Goal: Task Accomplishment & Management: Manage account settings

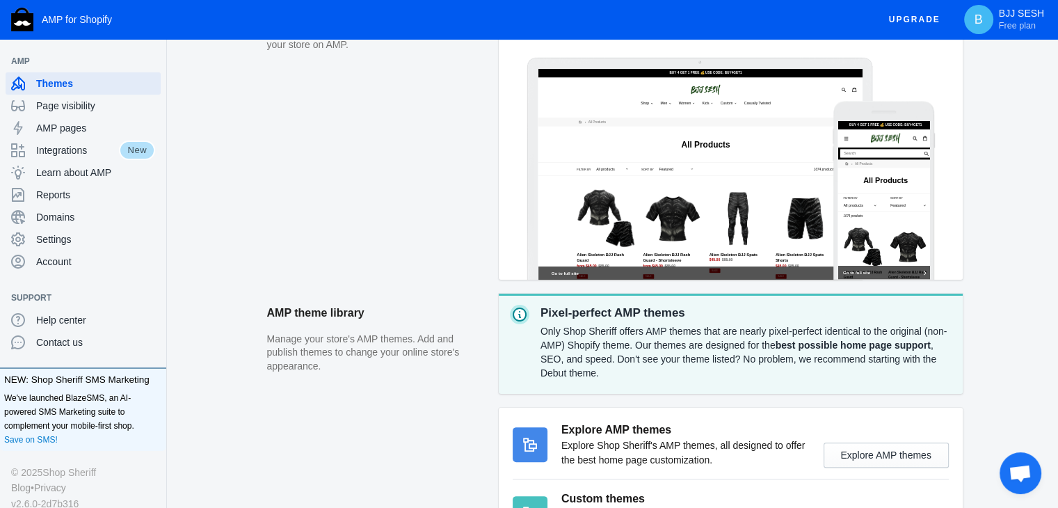
scroll to position [367, 0]
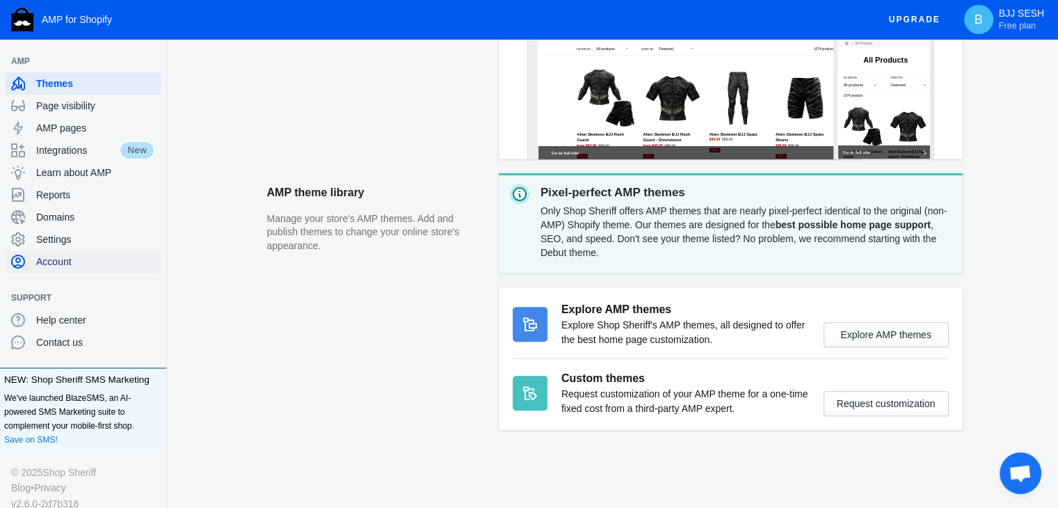
click at [79, 257] on span "Account" at bounding box center [95, 262] width 119 height 14
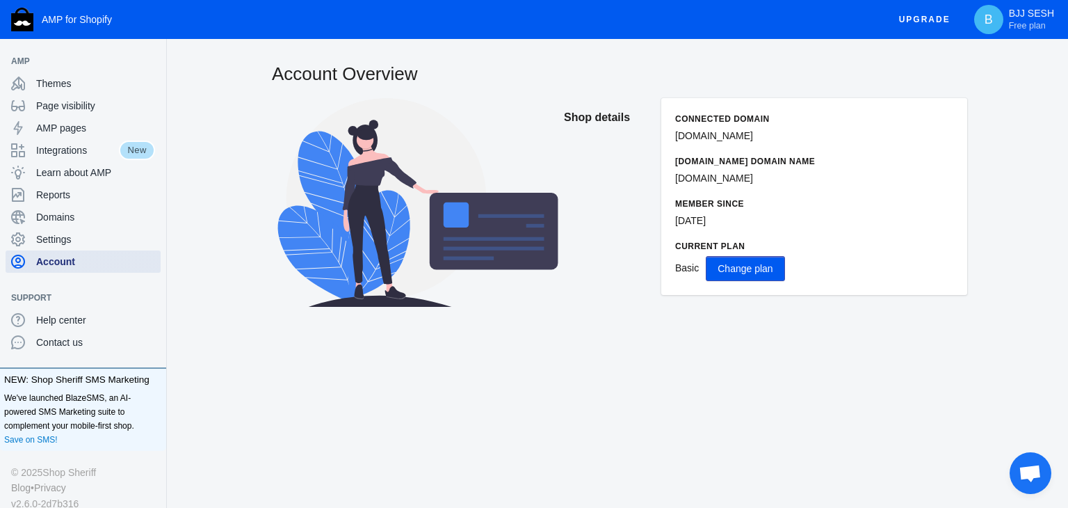
click at [79, 251] on div "Account" at bounding box center [83, 261] width 144 height 22
click at [81, 246] on div "Settings" at bounding box center [83, 239] width 144 height 22
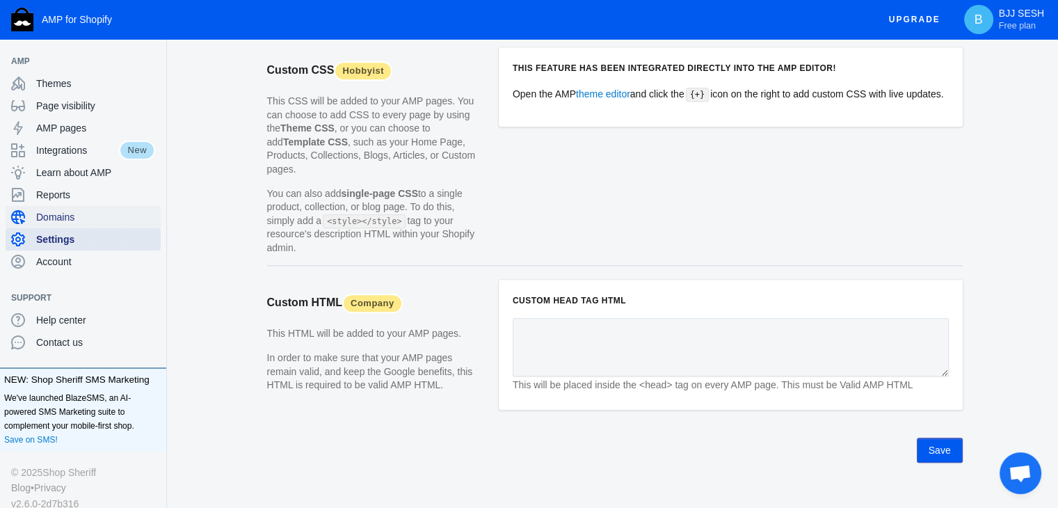
scroll to position [1395, 0]
click at [96, 217] on span "Domains" at bounding box center [95, 217] width 119 height 14
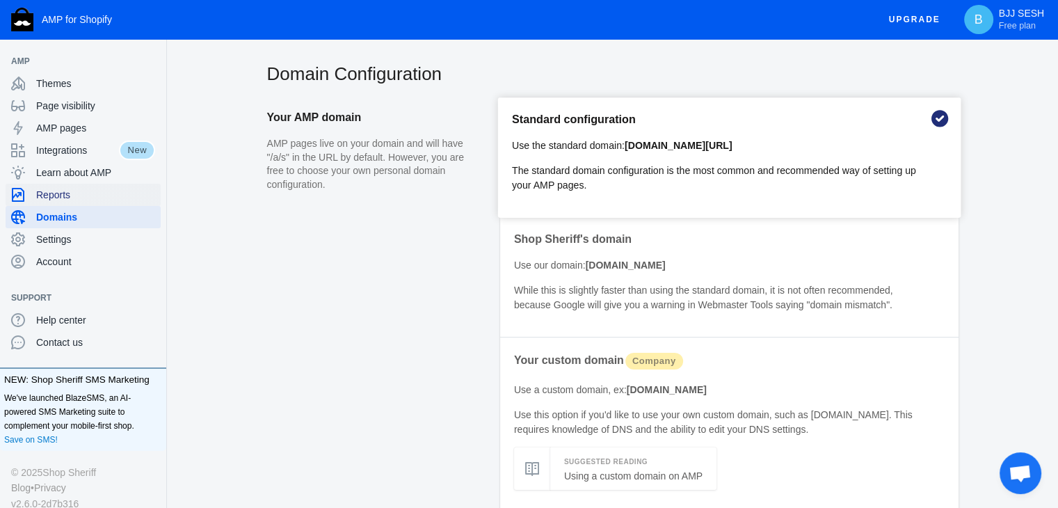
click at [84, 200] on span "Reports" at bounding box center [95, 195] width 119 height 14
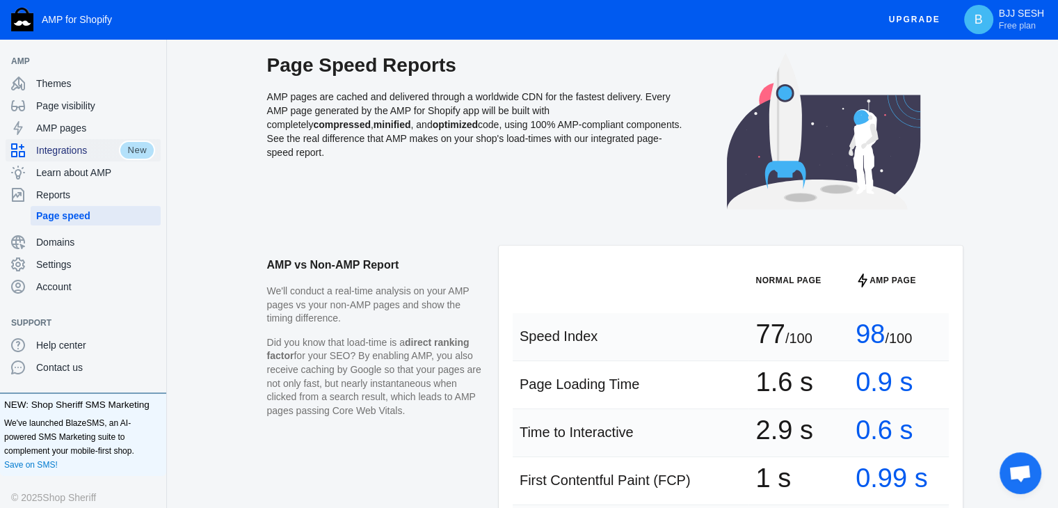
click at [123, 145] on span "New" at bounding box center [137, 150] width 36 height 19
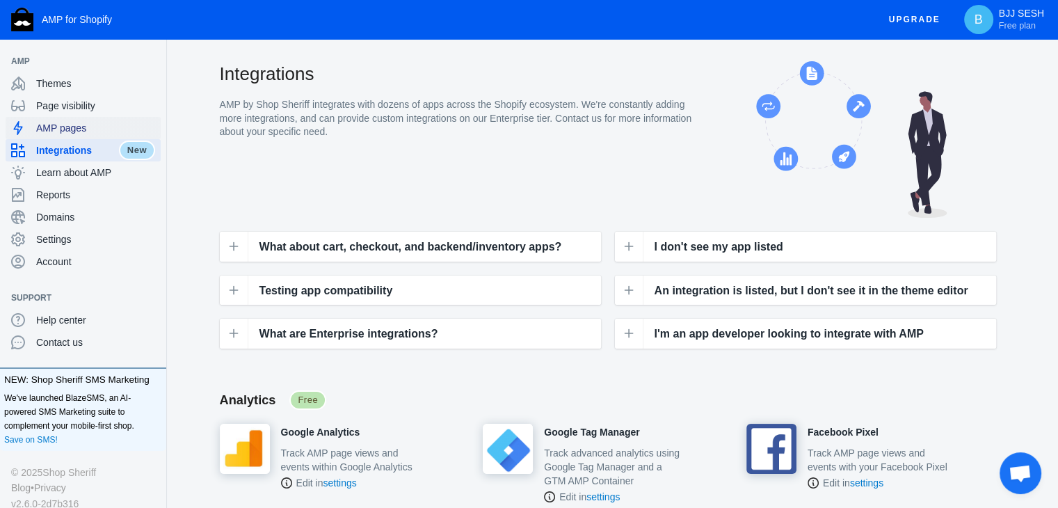
click at [95, 130] on span "AMP pages" at bounding box center [95, 128] width 119 height 14
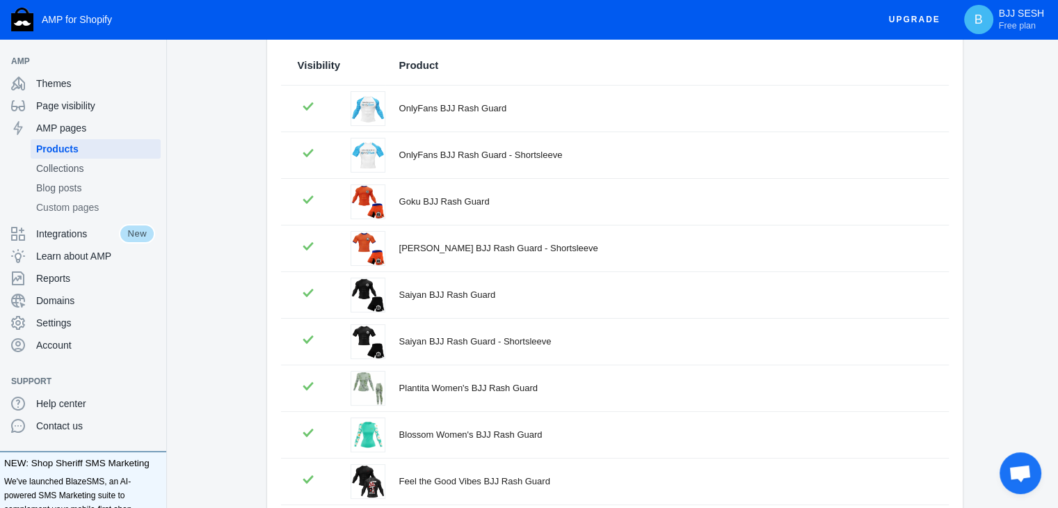
scroll to position [312, 0]
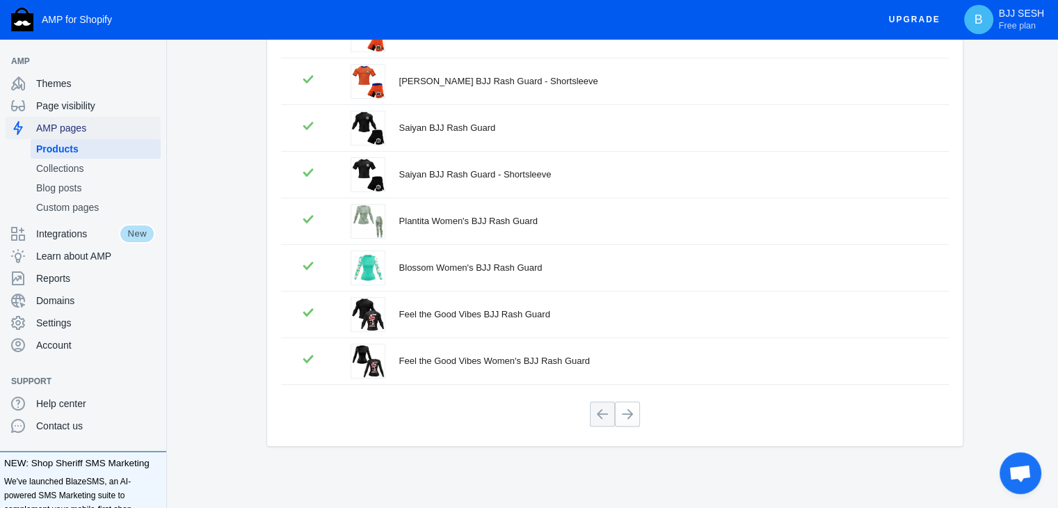
click at [106, 126] on span "AMP pages" at bounding box center [95, 128] width 119 height 14
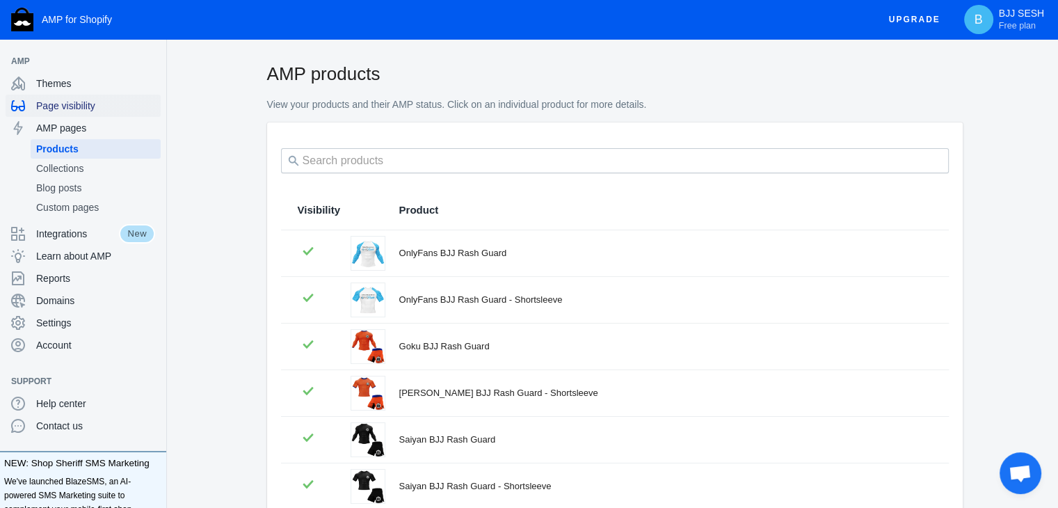
click at [122, 100] on span "Page visibility" at bounding box center [95, 106] width 119 height 14
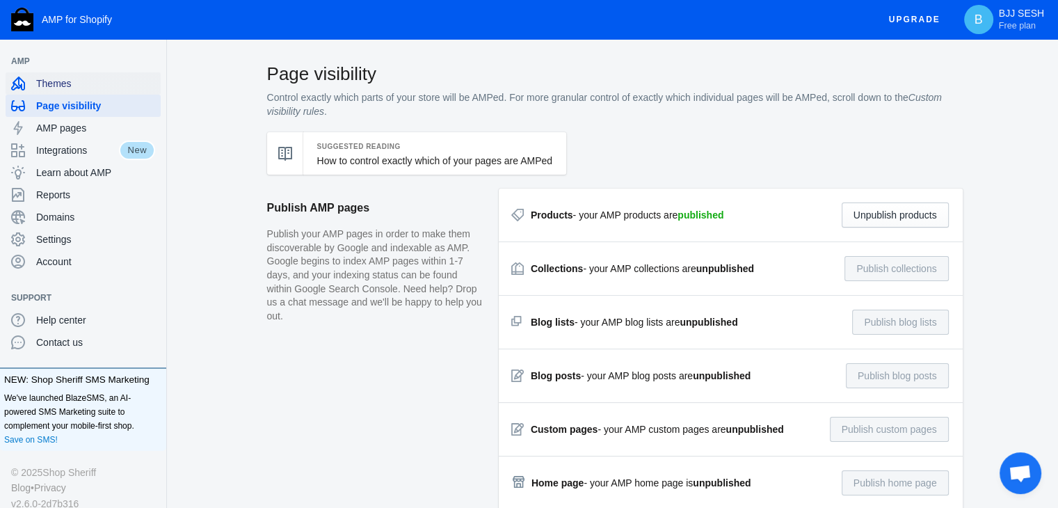
click at [74, 79] on span "Themes" at bounding box center [95, 84] width 119 height 14
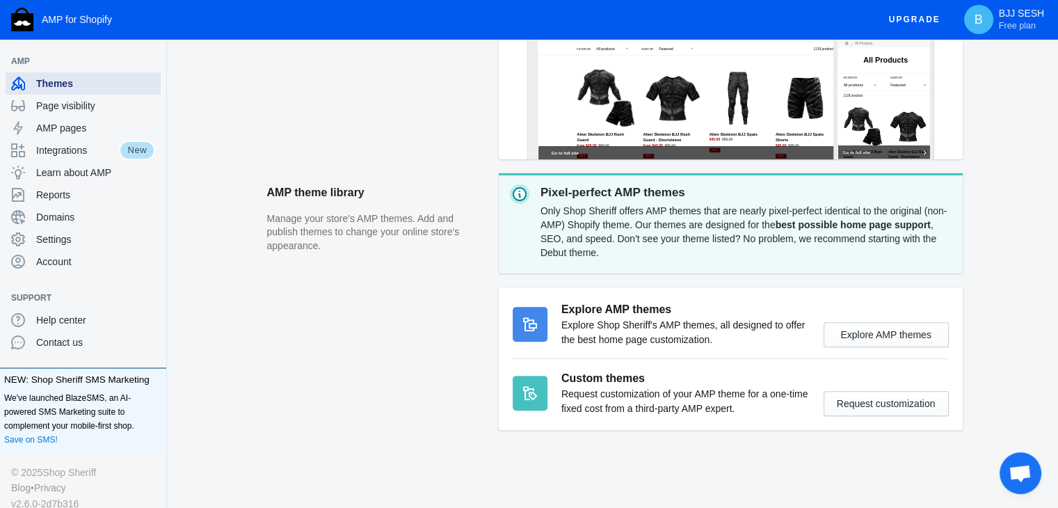
scroll to position [1, 0]
click at [71, 321] on span "Help center" at bounding box center [95, 319] width 119 height 14
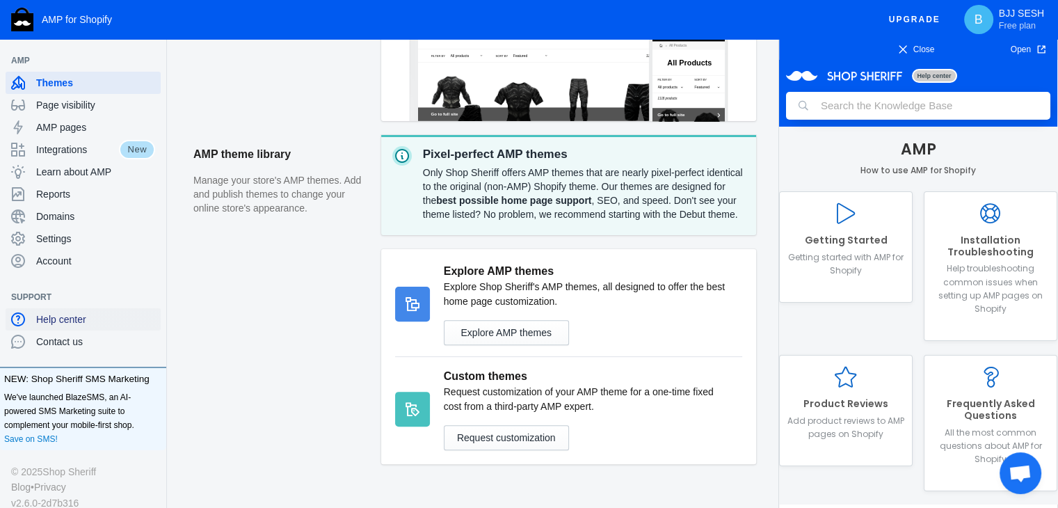
scroll to position [0, 0]
click at [917, 39] on div "Close Open" at bounding box center [918, 49] width 278 height 21
click at [913, 48] on span "Close" at bounding box center [916, 49] width 86 height 14
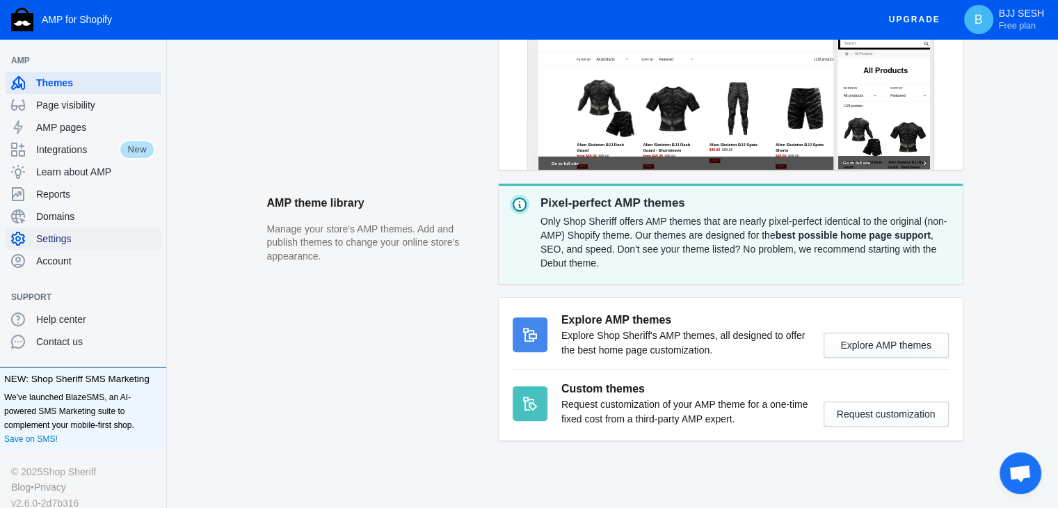
click at [81, 234] on span "Settings" at bounding box center [95, 239] width 119 height 14
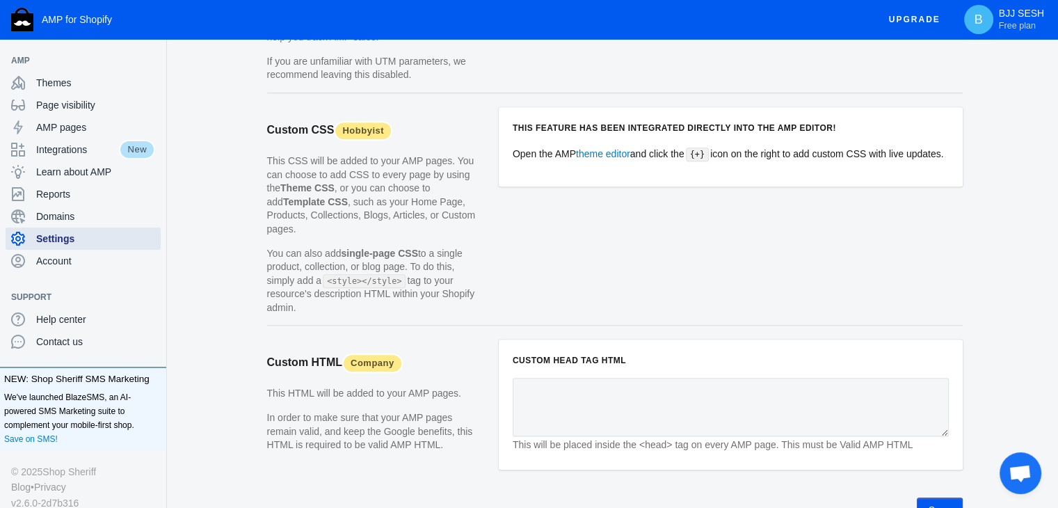
scroll to position [1395, 0]
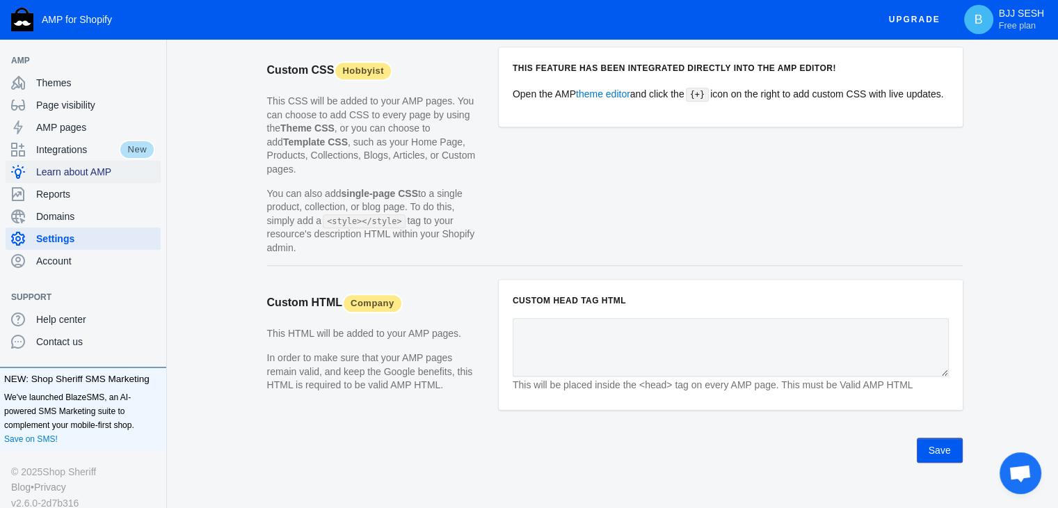
click at [97, 168] on span "Learn about AMP" at bounding box center [95, 172] width 119 height 14
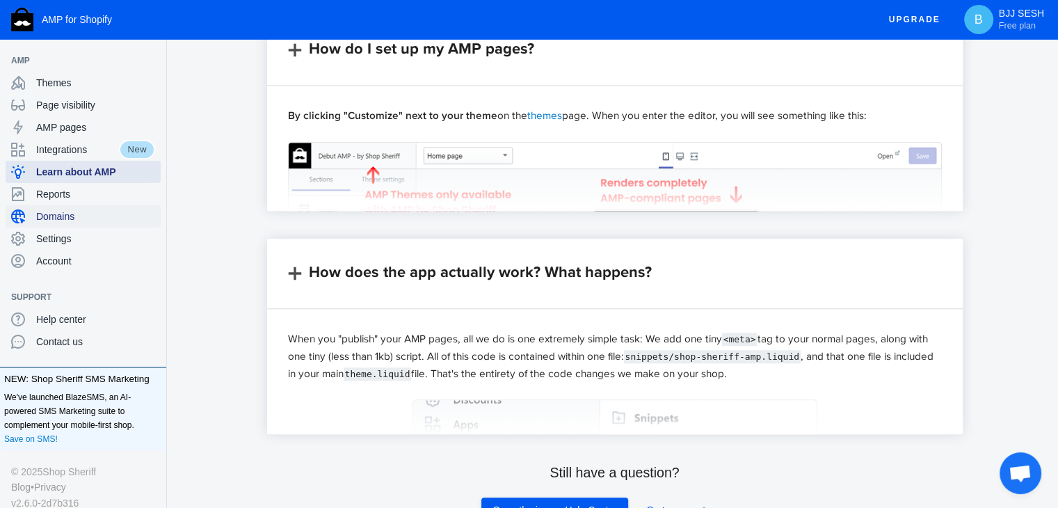
scroll to position [1217, 0]
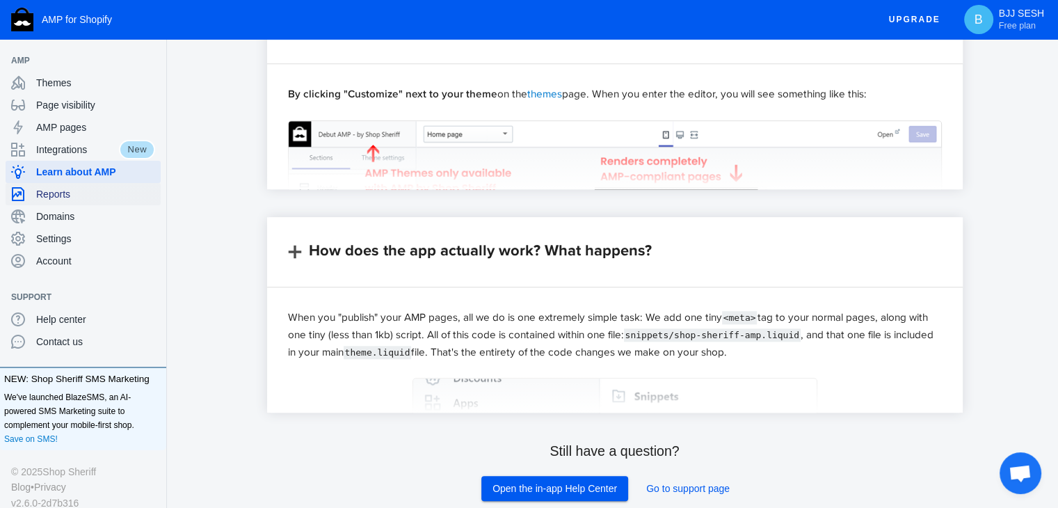
click at [113, 197] on span "Reports" at bounding box center [95, 194] width 119 height 14
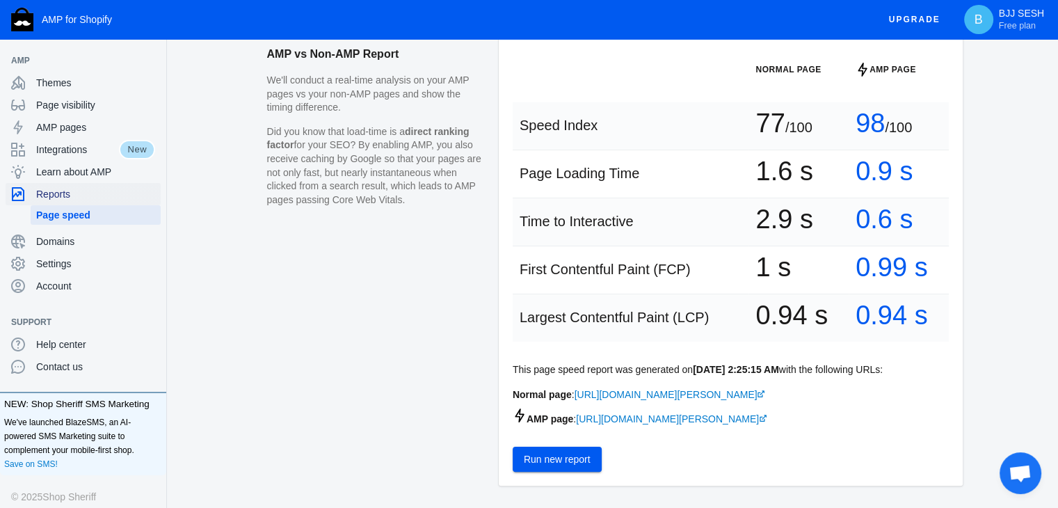
scroll to position [271, 0]
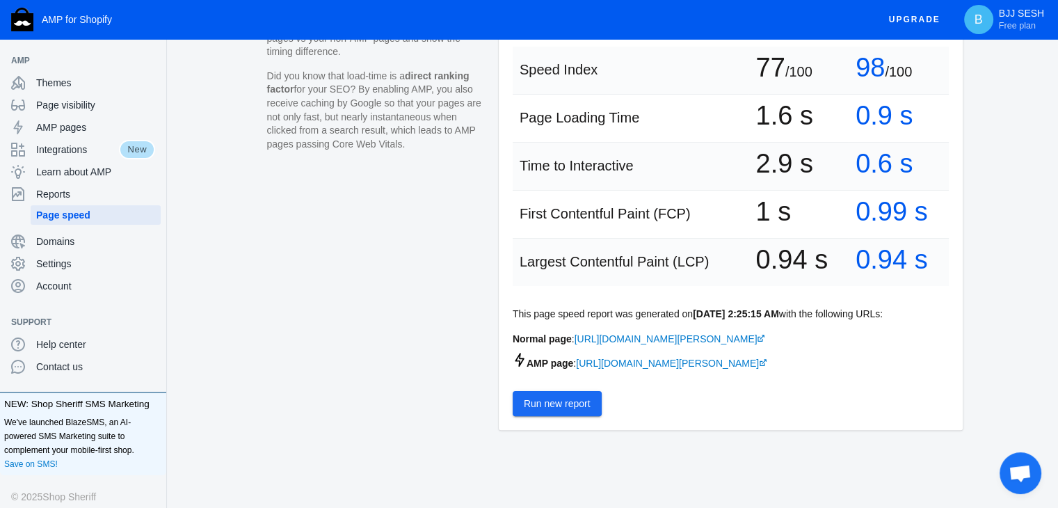
click at [556, 398] on span "Run new report" at bounding box center [557, 403] width 67 height 11
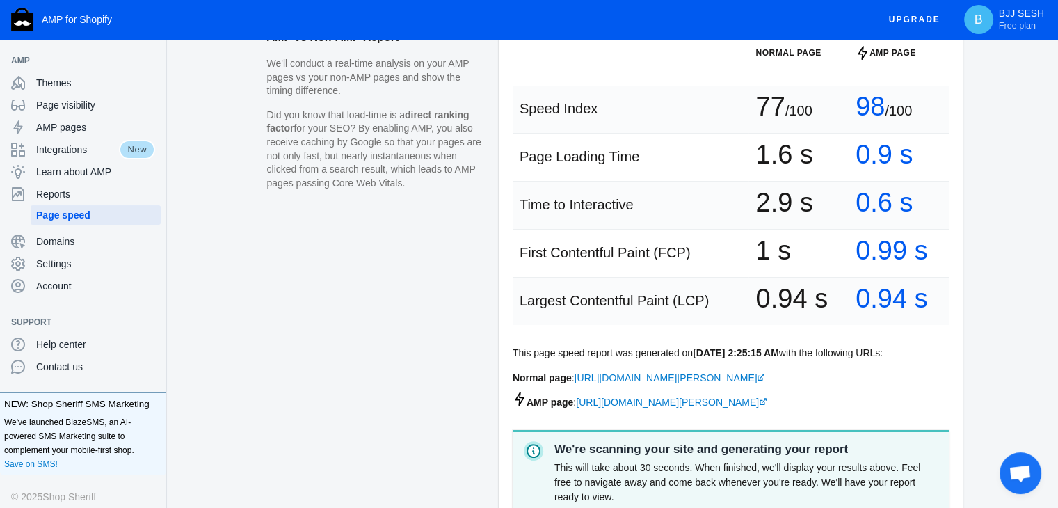
scroll to position [384, 0]
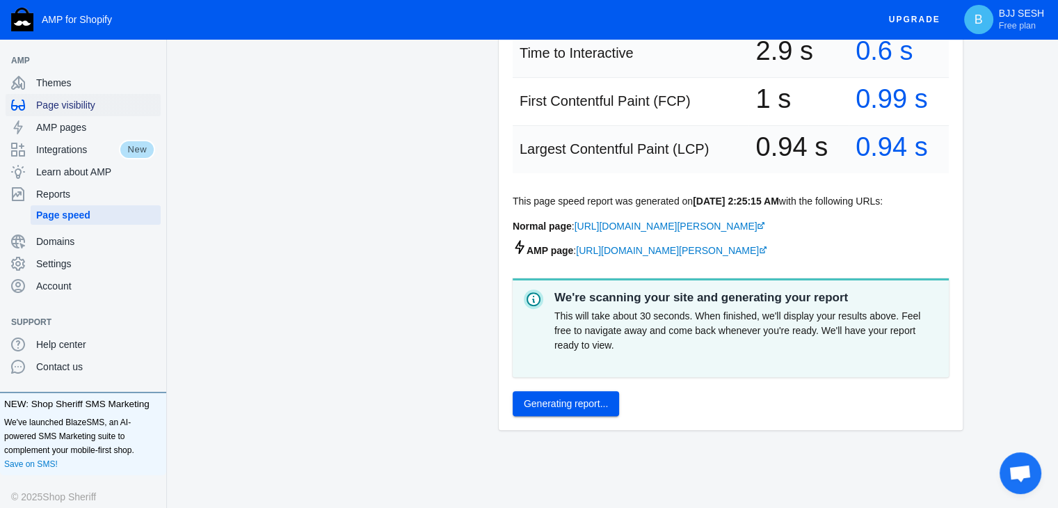
click at [121, 104] on span "Page visibility" at bounding box center [95, 105] width 119 height 14
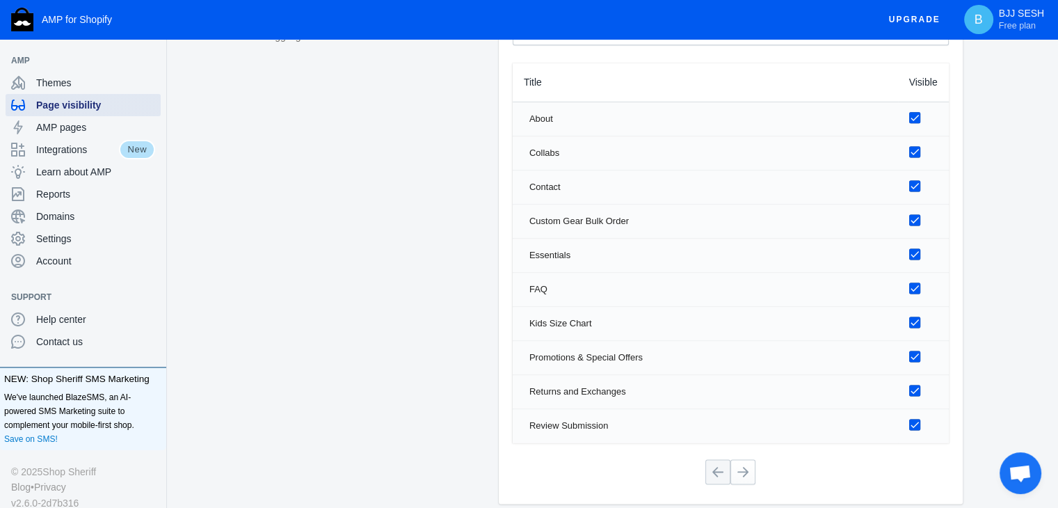
scroll to position [1899, 0]
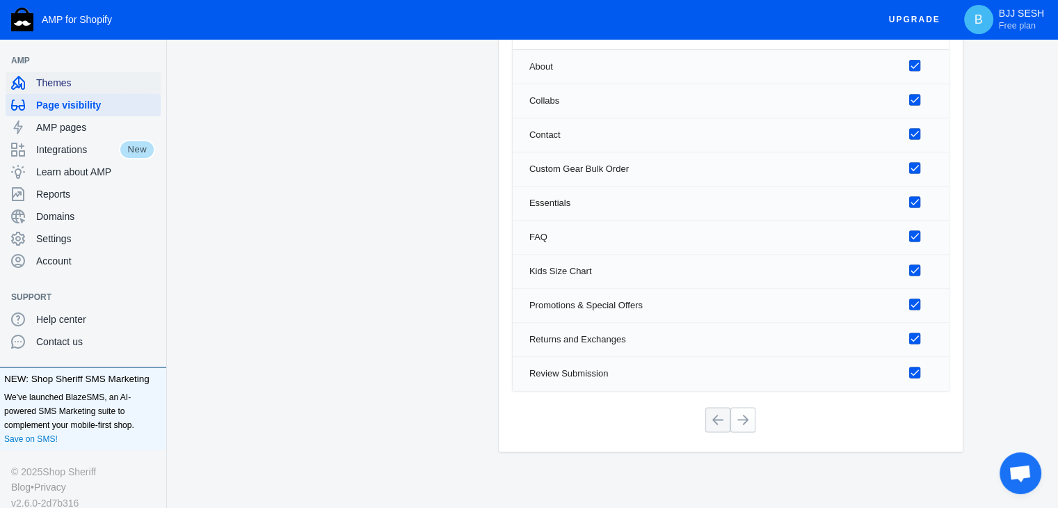
click at [81, 74] on div "Themes" at bounding box center [83, 83] width 144 height 22
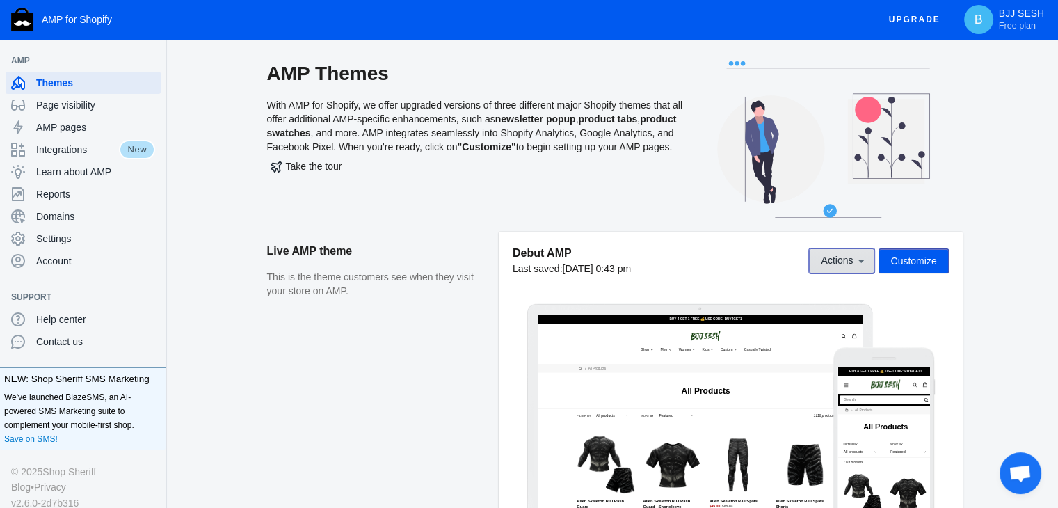
click at [857, 252] on button "Actions" at bounding box center [841, 260] width 65 height 25
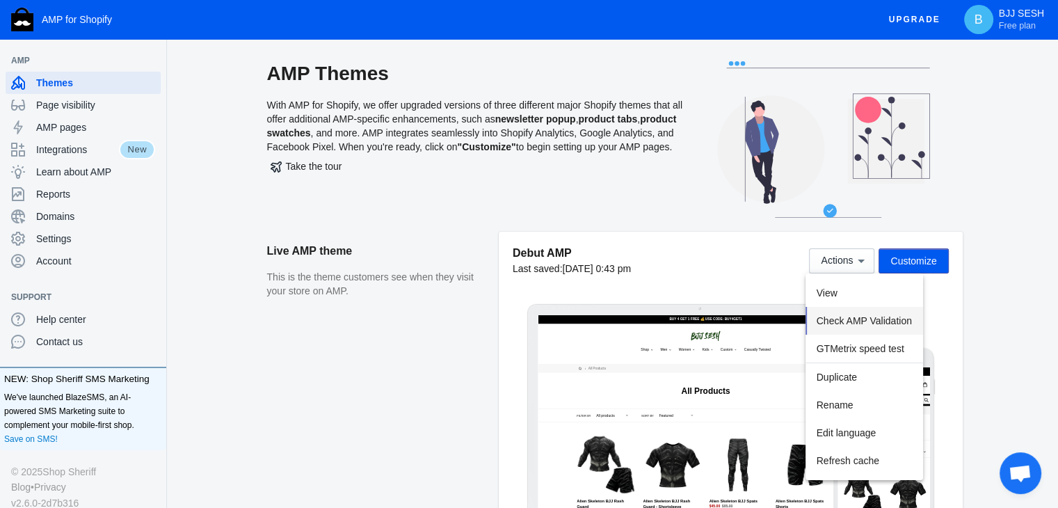
click at [877, 312] on button "Check AMP Validation" at bounding box center [865, 321] width 118 height 28
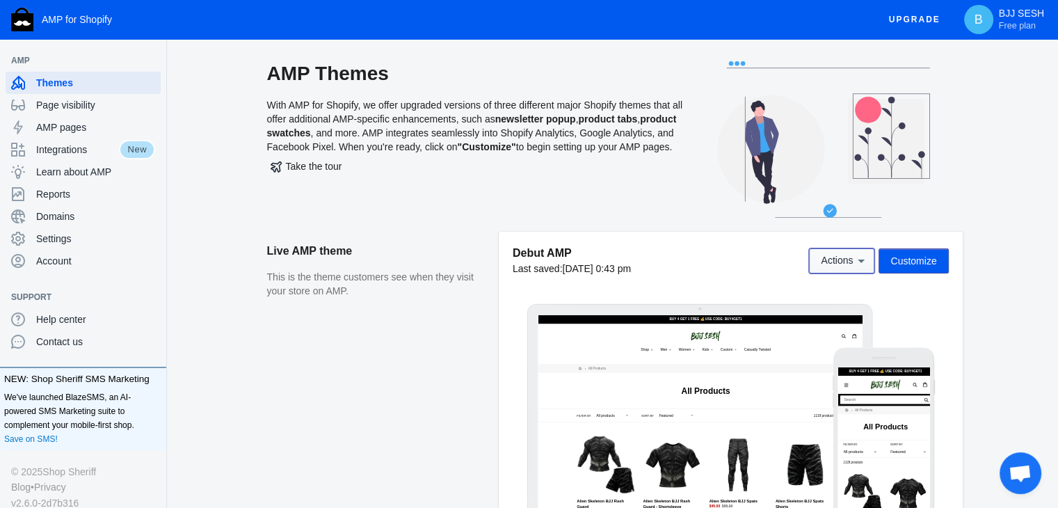
click at [849, 255] on span "Actions" at bounding box center [837, 260] width 32 height 11
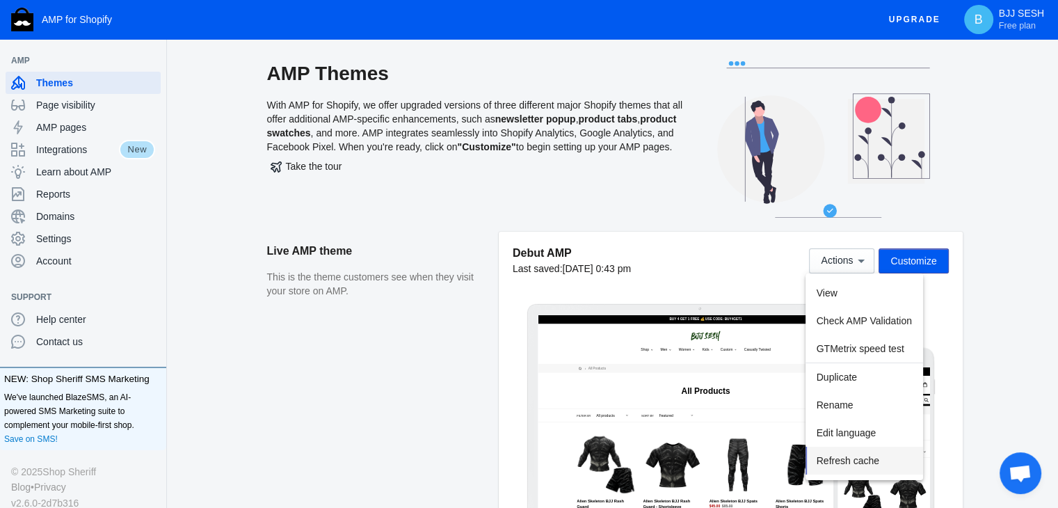
click at [893, 473] on button "Refresh cache" at bounding box center [865, 461] width 118 height 28
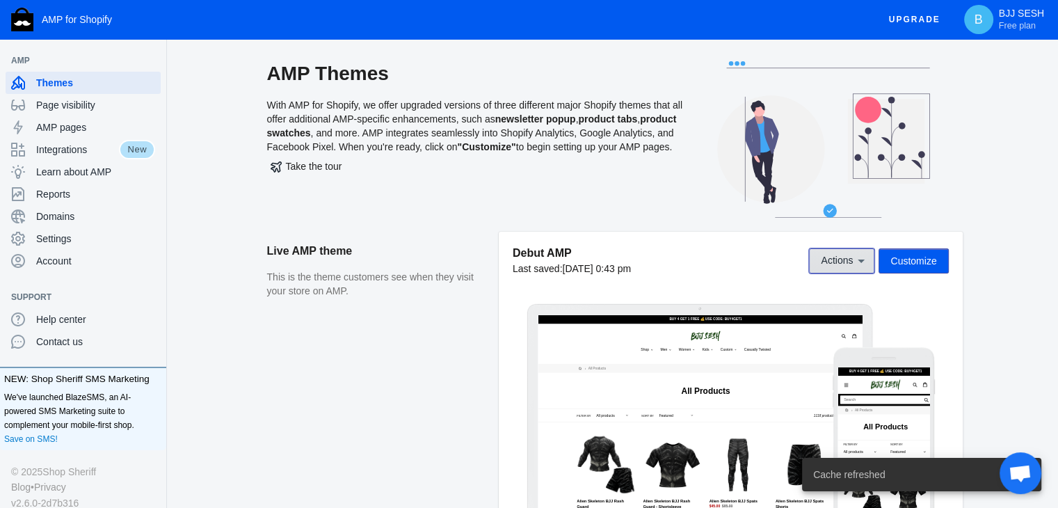
click at [835, 271] on button "Actions" at bounding box center [841, 260] width 65 height 25
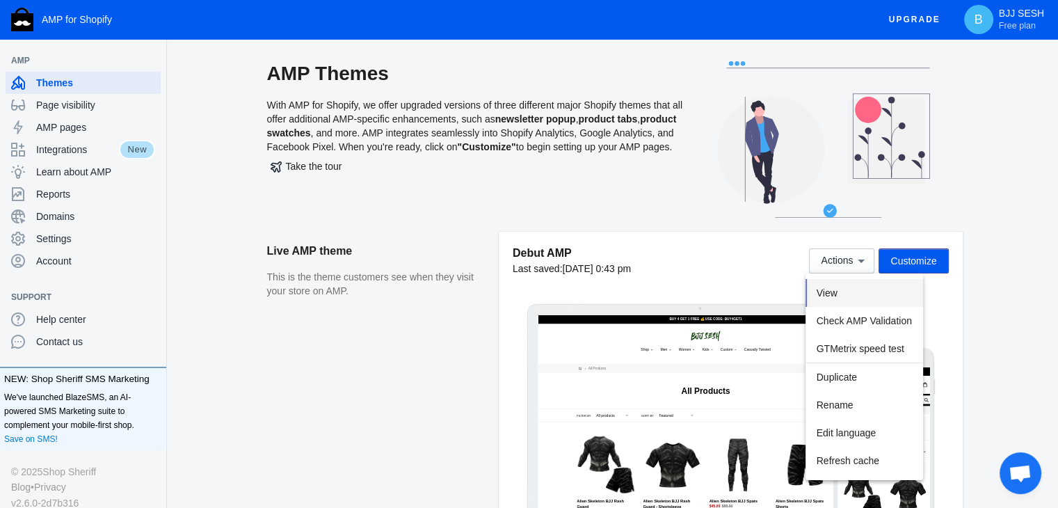
click at [910, 283] on button "View" at bounding box center [865, 293] width 118 height 28
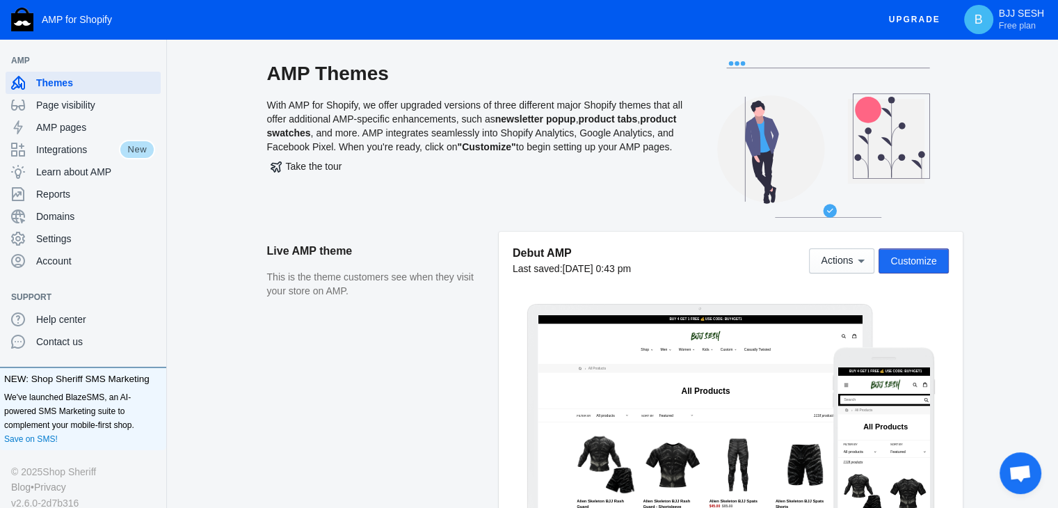
click at [915, 255] on span "Customize" at bounding box center [913, 260] width 46 height 11
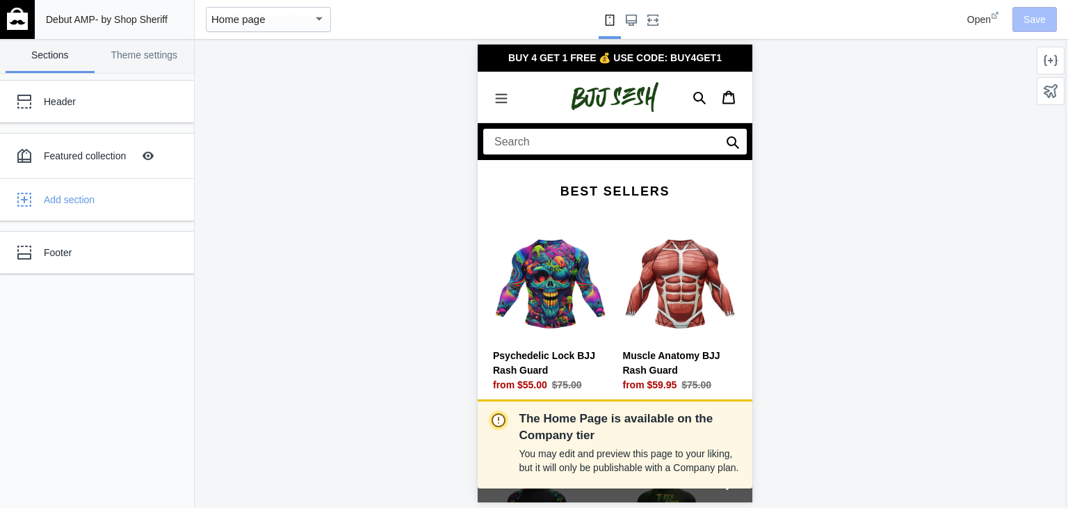
click at [502, 95] on icon "Menu" at bounding box center [501, 98] width 12 height 10
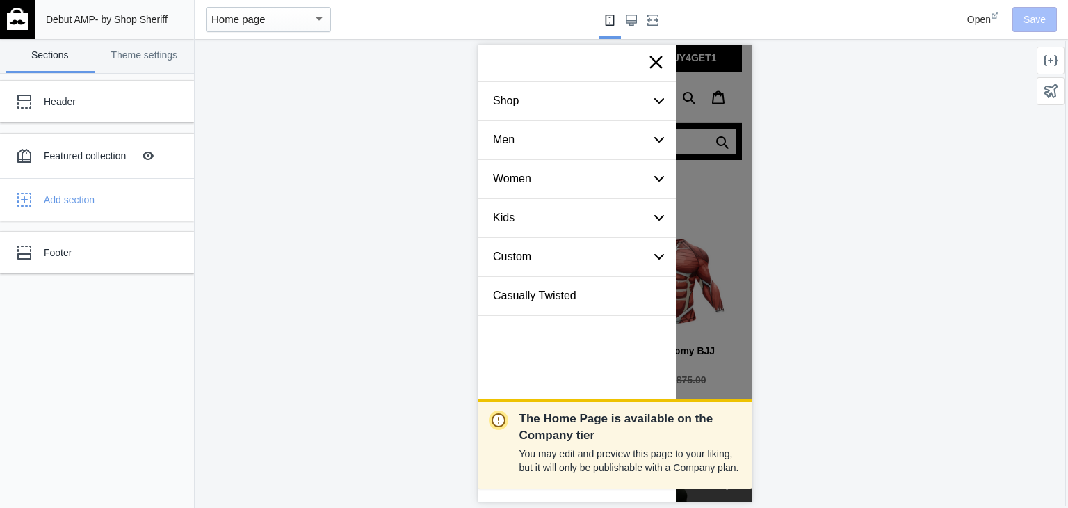
click at [650, 48] on div at bounding box center [655, 63] width 39 height 37
click at [95, 90] on div "Header" at bounding box center [86, 102] width 153 height 28
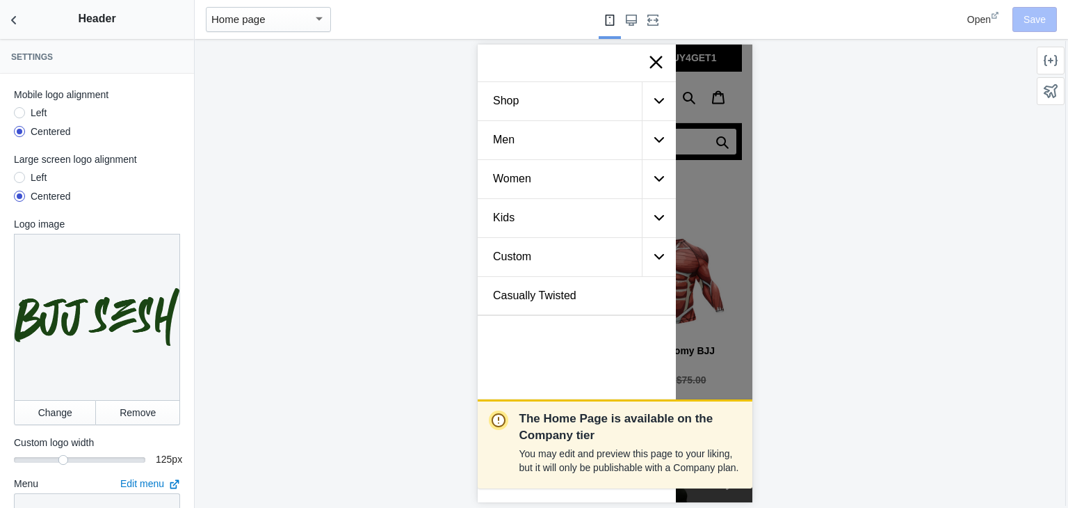
click at [650, 54] on icon at bounding box center [655, 60] width 17 height 17
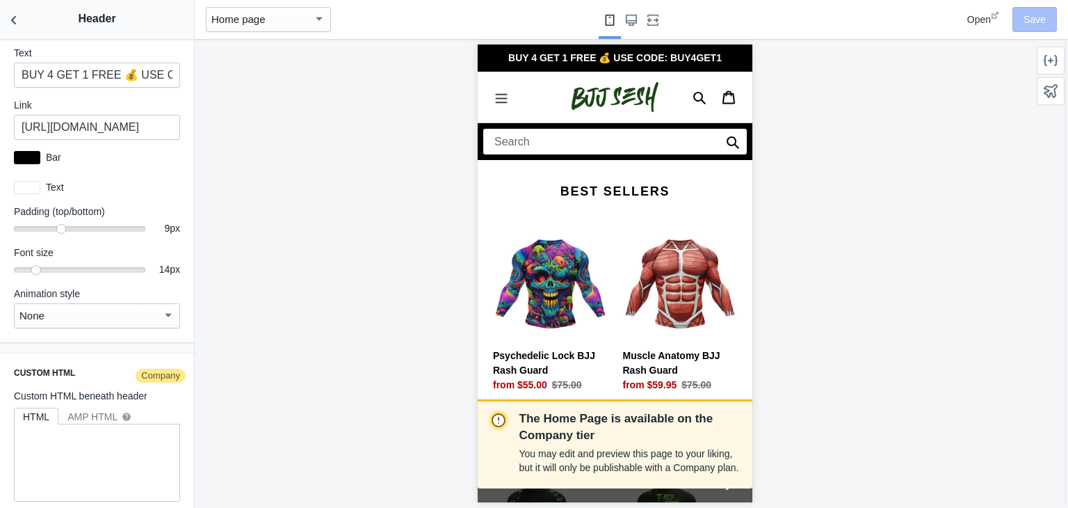
scroll to position [2401, 0]
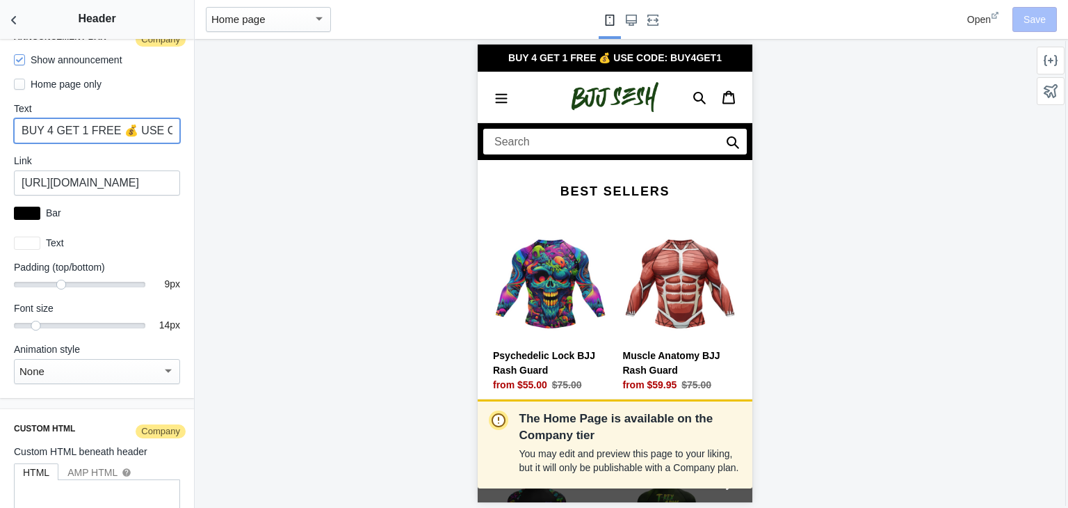
click at [130, 118] on input "BUY 4 GET 1 FREE 💰 USE CODE: BUY4GET1" at bounding box center [97, 130] width 166 height 25
paste input "FREE SHIPPING ON ALL ORDERS 📦 USE CODE: SESHSF"
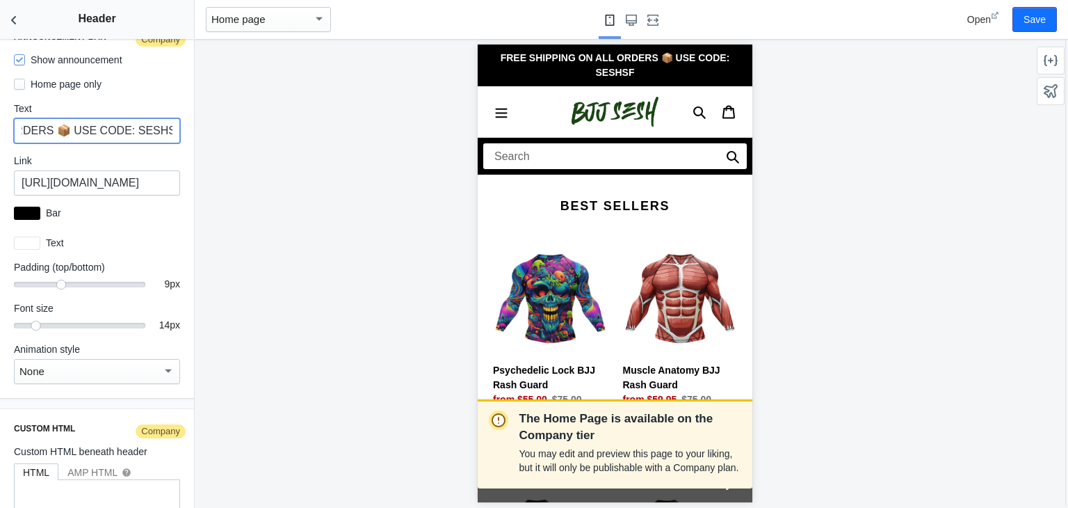
click at [61, 118] on input "FREE SHIPPING ON ALL ORDERS 📦 USE CODE: SESHSF" at bounding box center [97, 130] width 166 height 25
type input "FREE SHIPPING ON ALL ORDERS 📦 USE CODE: SESHSF"
click at [1032, 15] on button "Save" at bounding box center [1035, 19] width 45 height 25
click at [19, 19] on icon "Back to sections" at bounding box center [14, 20] width 14 height 14
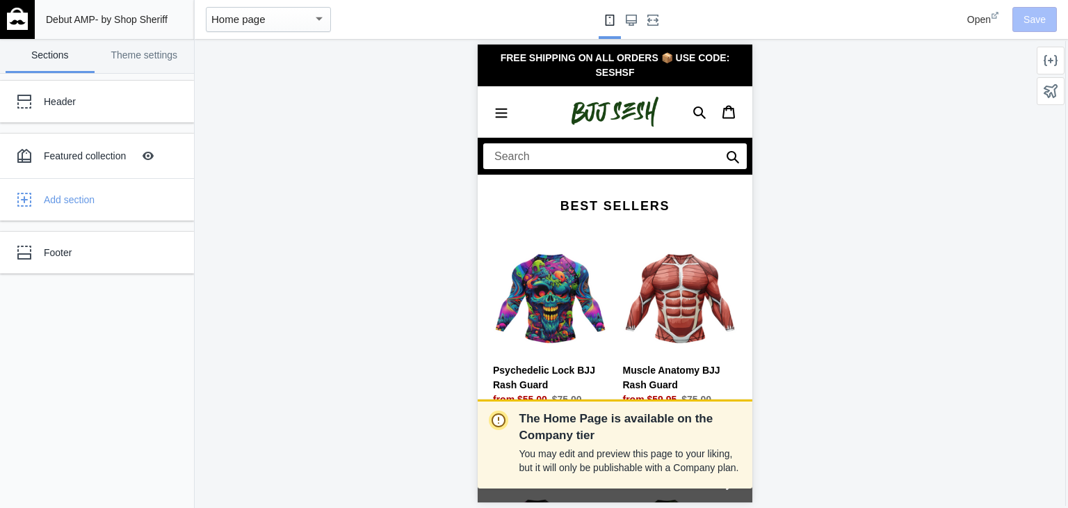
scroll to position [1982, 0]
click at [129, 50] on link "Theme settings" at bounding box center [144, 56] width 89 height 34
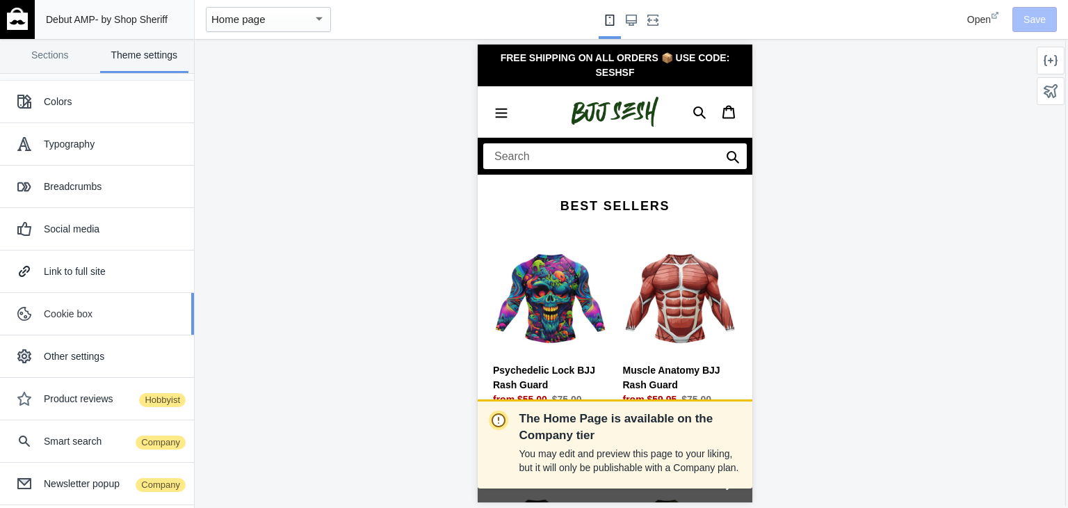
scroll to position [213, 0]
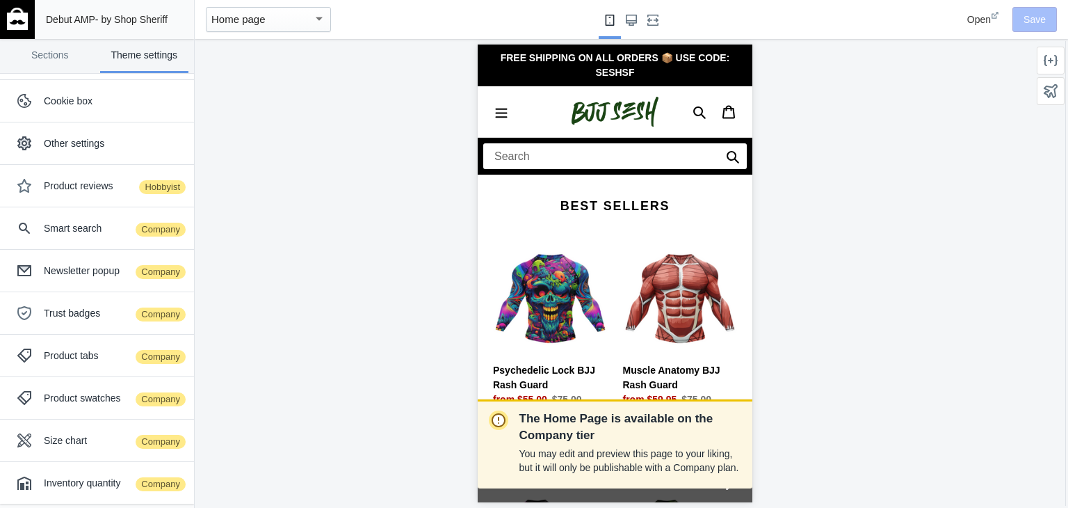
click at [22, 28] on img at bounding box center [17, 19] width 21 height 22
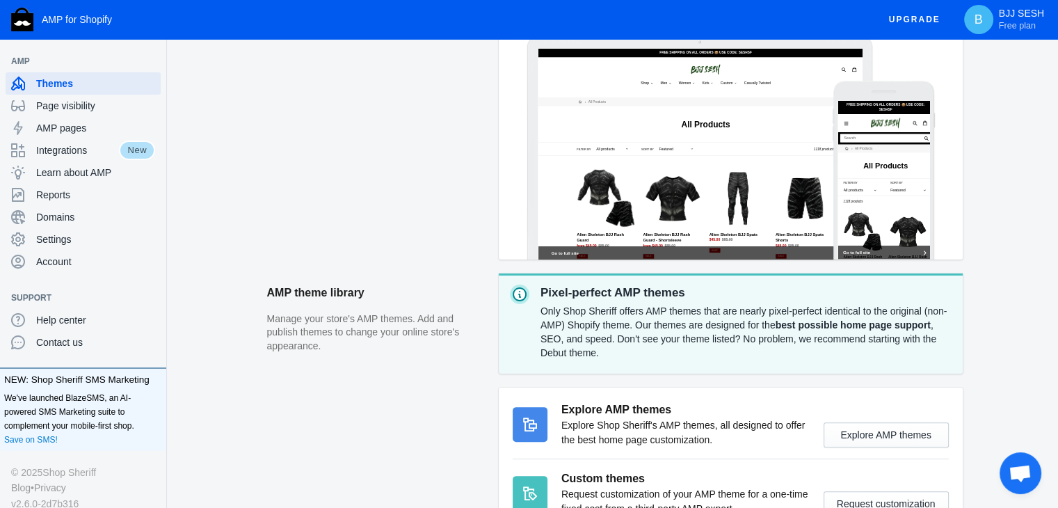
scroll to position [367, 0]
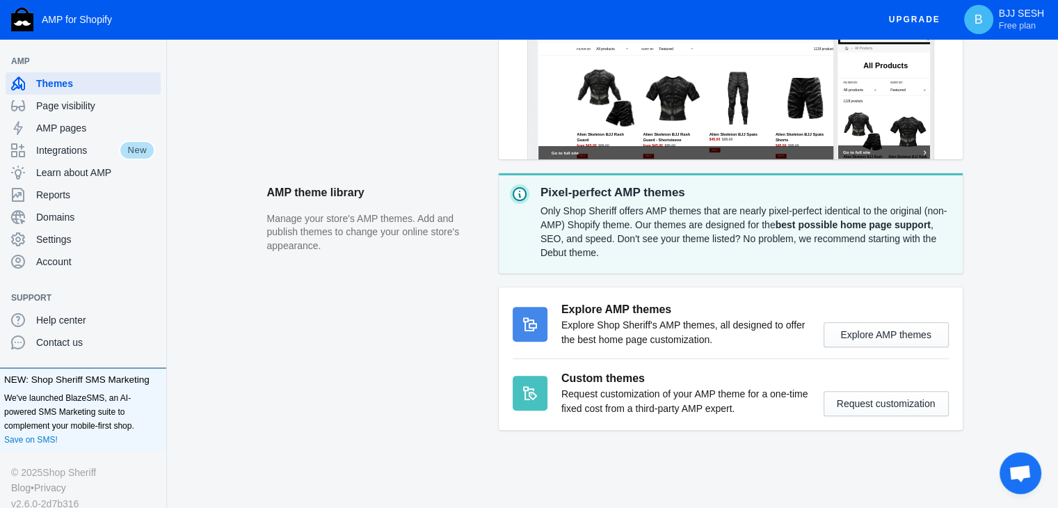
click at [906, 15] on span "Upgrade" at bounding box center [914, 19] width 51 height 25
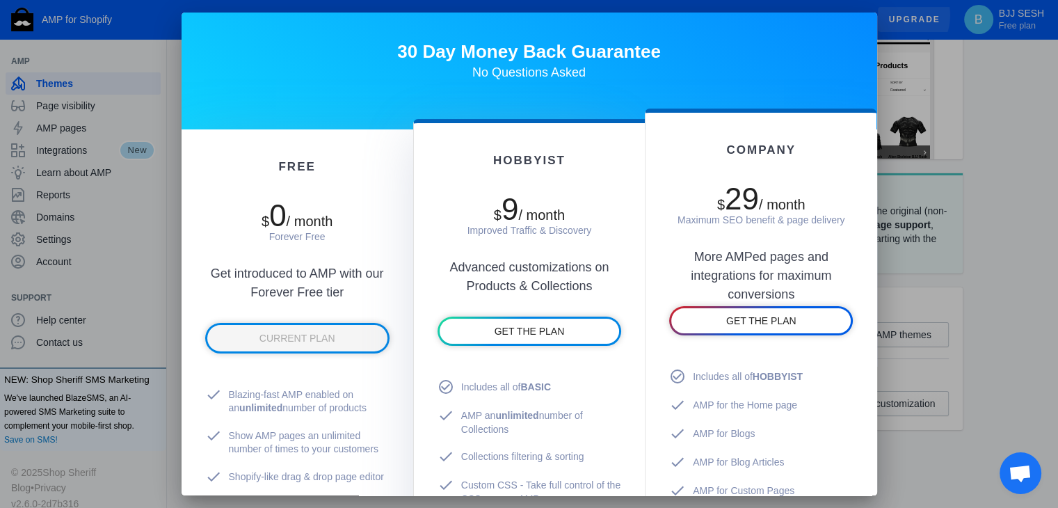
scroll to position [0, 0]
click at [943, 90] on div at bounding box center [529, 254] width 1058 height 508
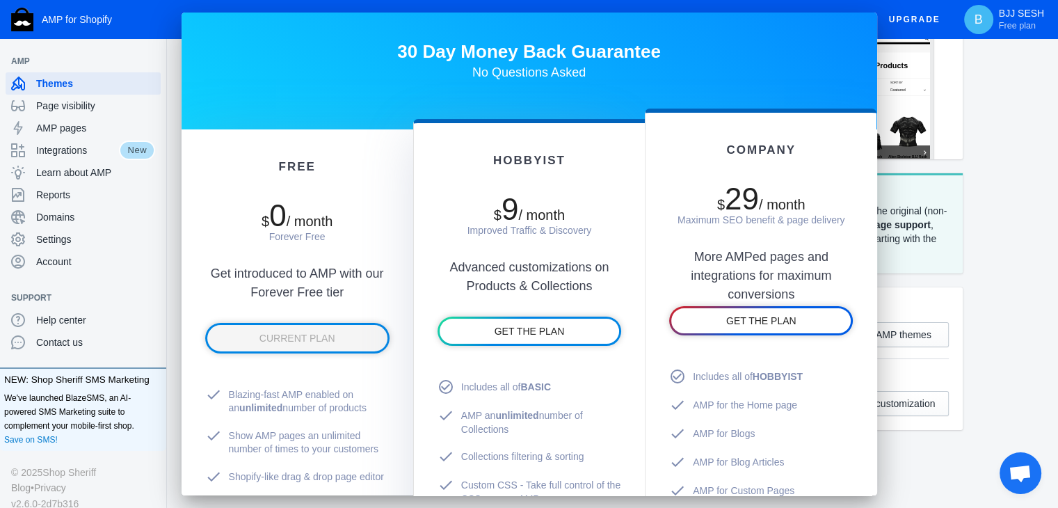
scroll to position [367, 0]
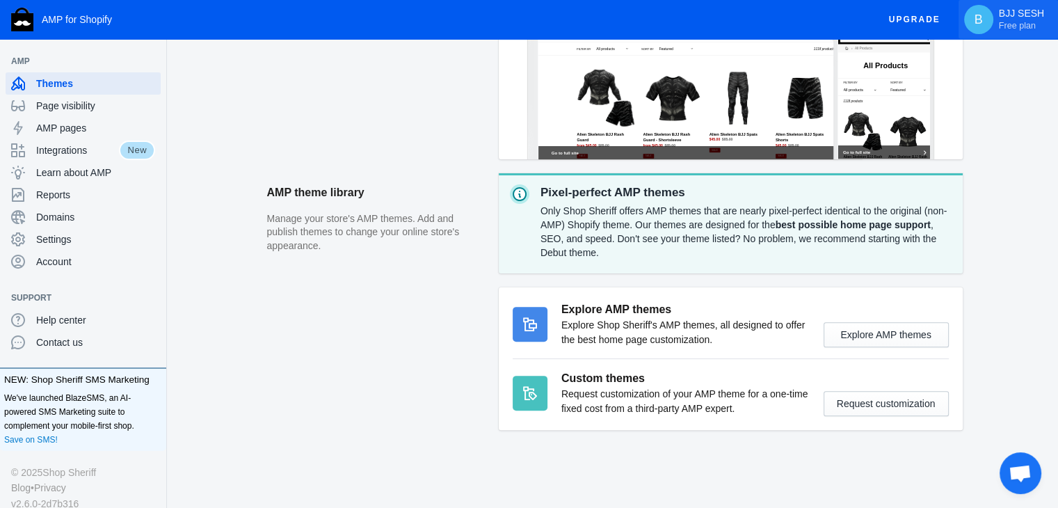
click at [1016, 19] on span "Free plan" at bounding box center [1017, 24] width 37 height 11
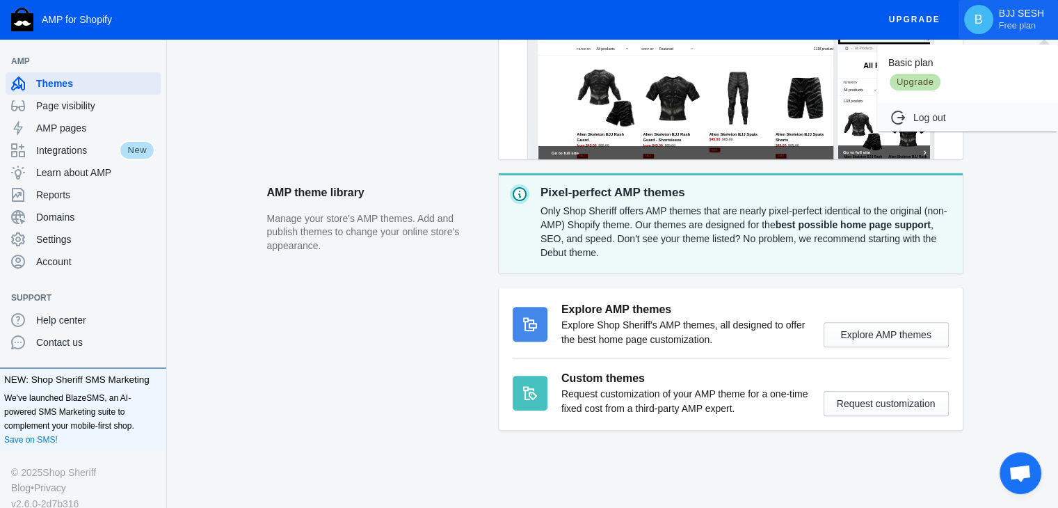
click at [1016, 18] on div at bounding box center [529, 254] width 1058 height 508
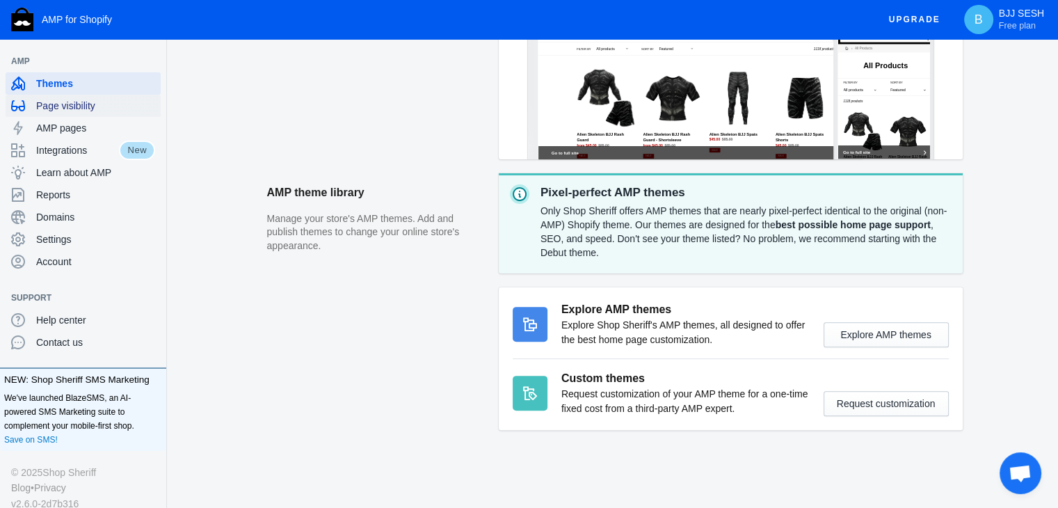
click at [106, 106] on span "Page visibility" at bounding box center [95, 106] width 119 height 14
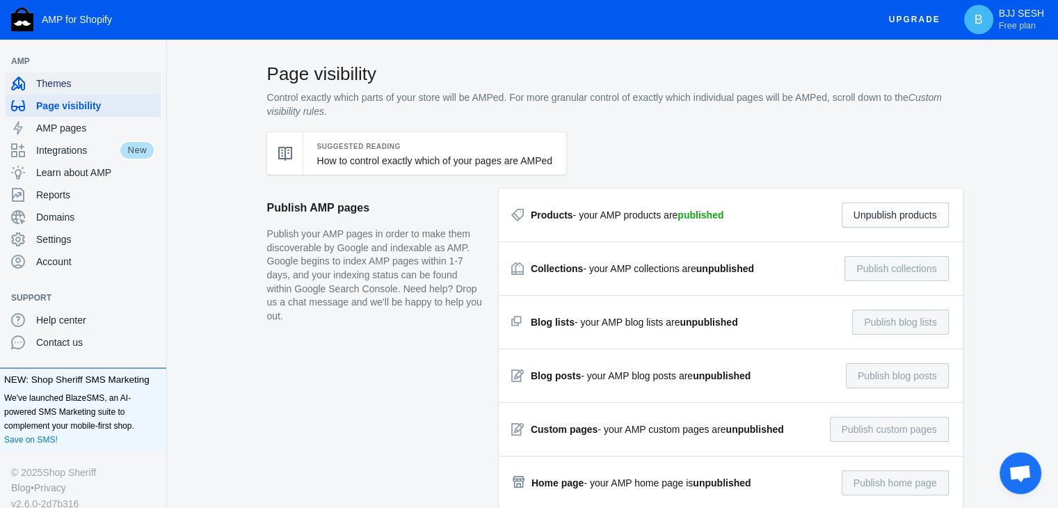
click at [99, 85] on span "Themes" at bounding box center [95, 84] width 119 height 14
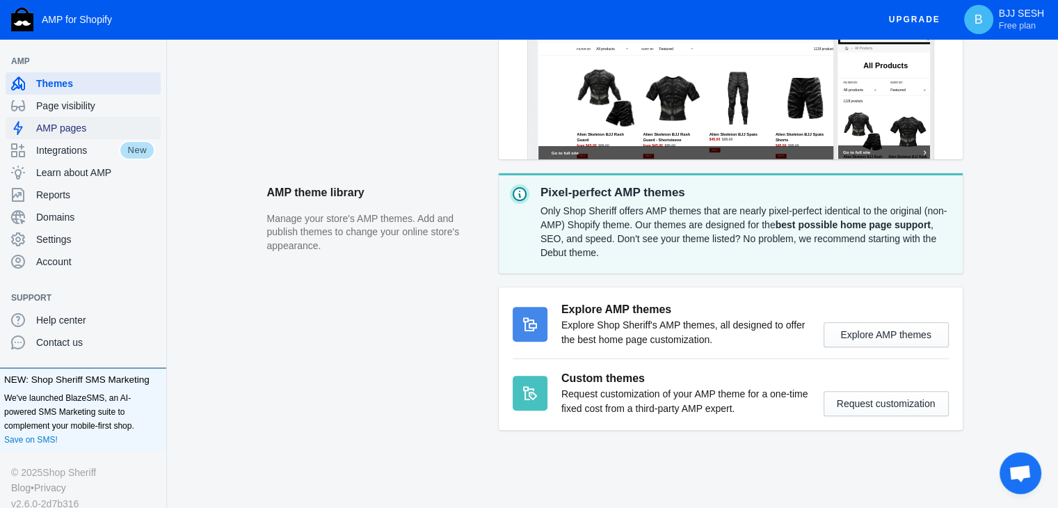
click at [104, 129] on span "AMP pages" at bounding box center [95, 128] width 119 height 14
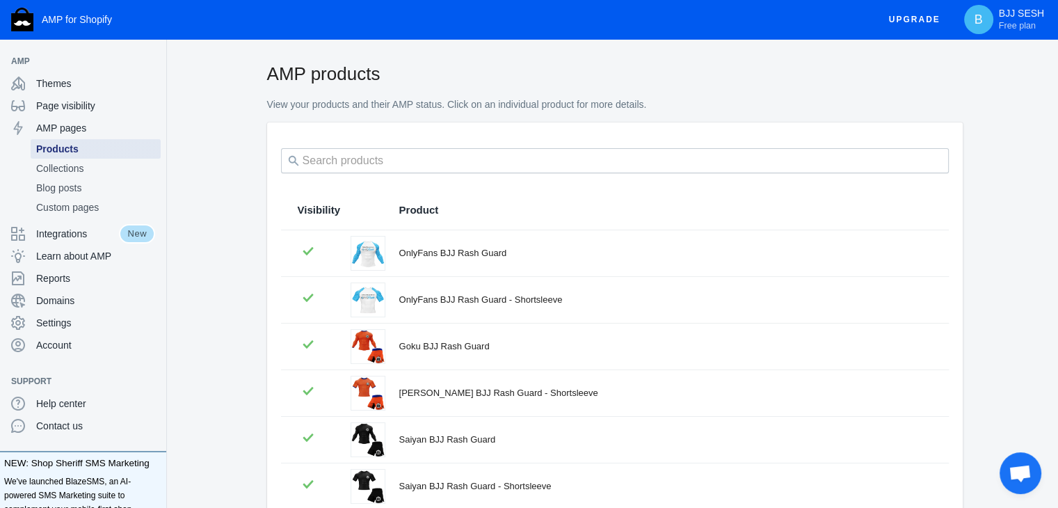
click at [101, 140] on link "Products" at bounding box center [96, 148] width 130 height 19
click at [86, 178] on link "Blog posts" at bounding box center [96, 187] width 130 height 19
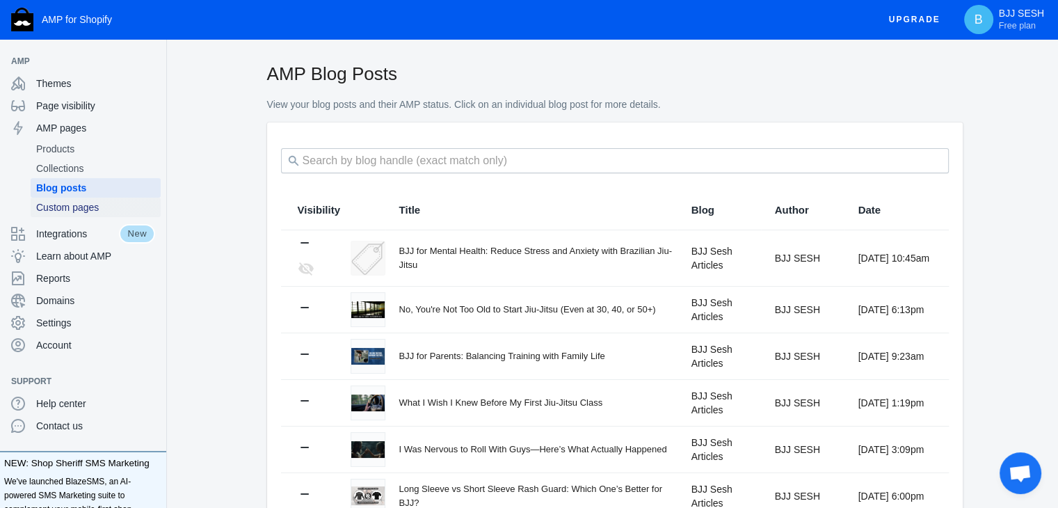
click at [88, 200] on span "Custom pages" at bounding box center [95, 207] width 119 height 14
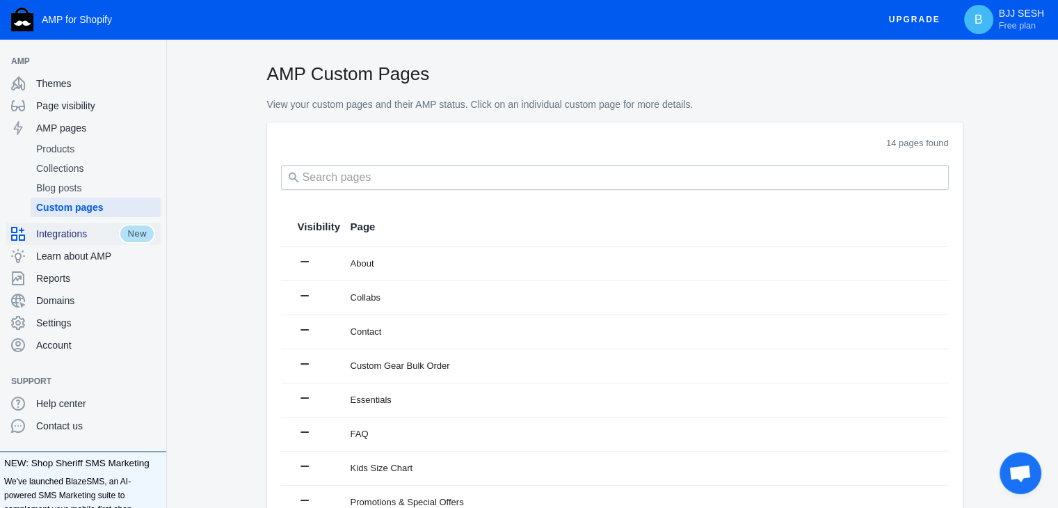
click at [80, 232] on span "Integrations" at bounding box center [77, 234] width 83 height 14
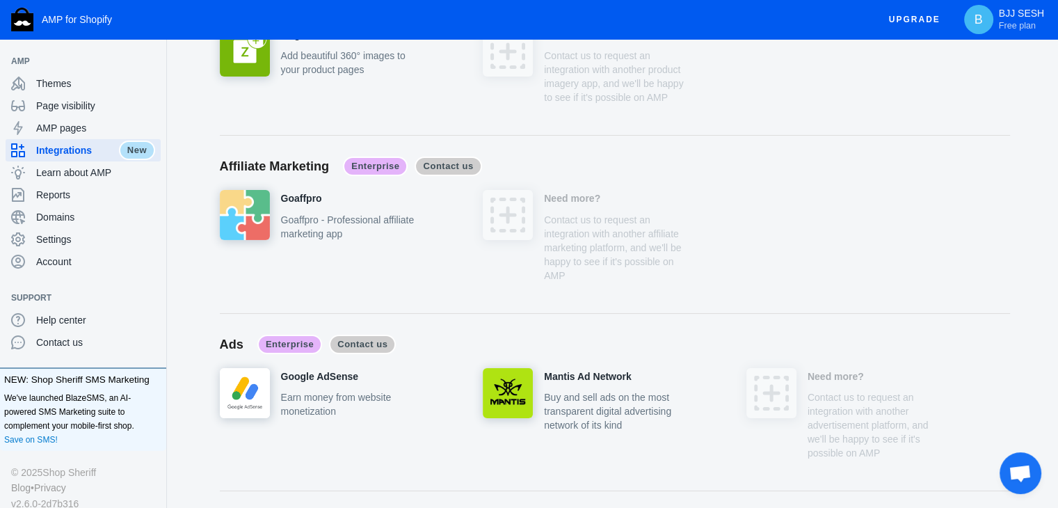
scroll to position [5251, 0]
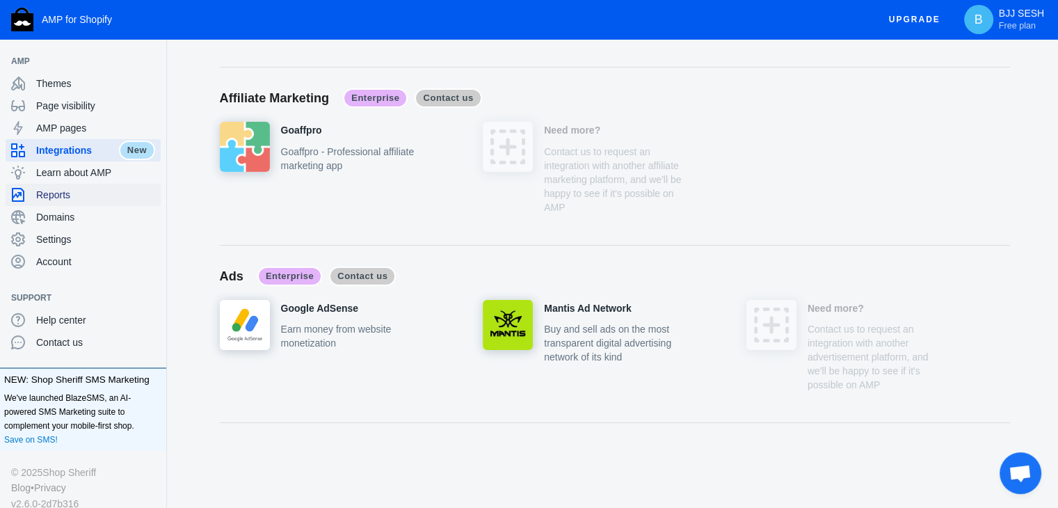
click at [102, 184] on div "Reports" at bounding box center [83, 195] width 144 height 22
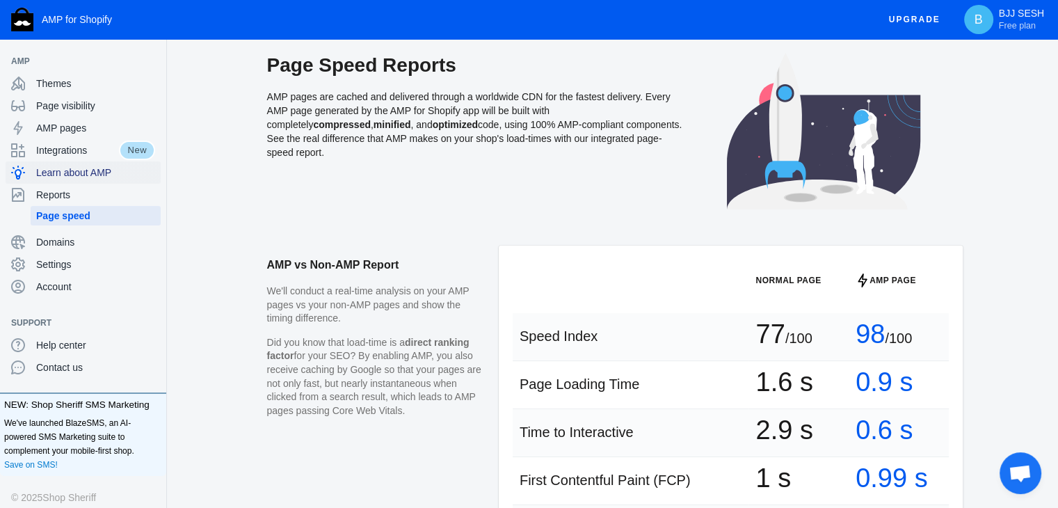
click at [111, 179] on div "Learn about AMP" at bounding box center [83, 172] width 144 height 22
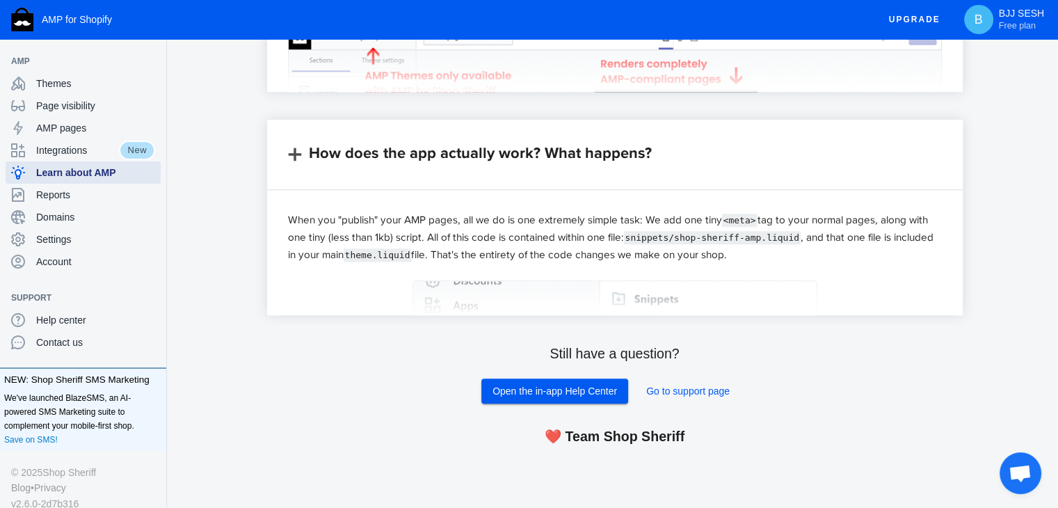
scroll to position [1345, 0]
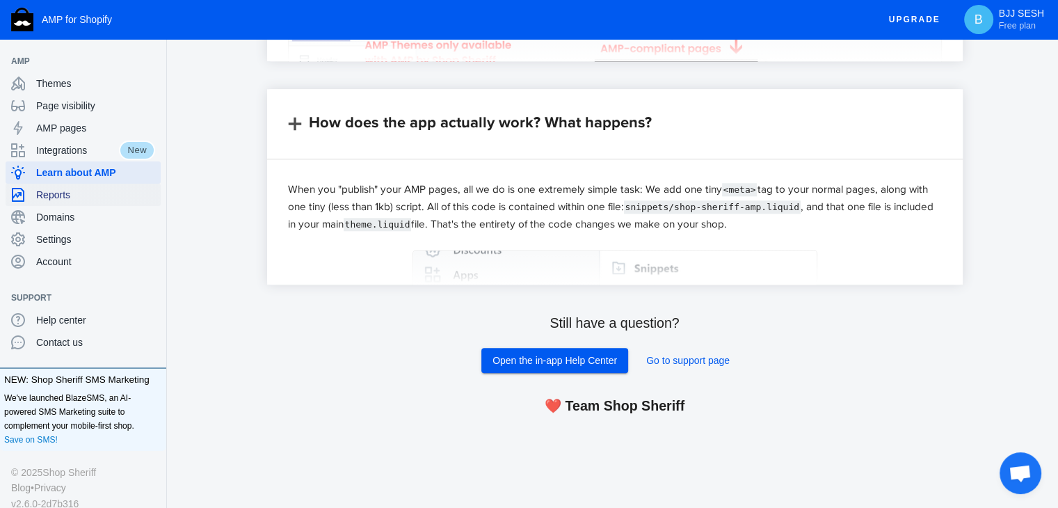
click at [79, 203] on div "Reports" at bounding box center [83, 195] width 144 height 22
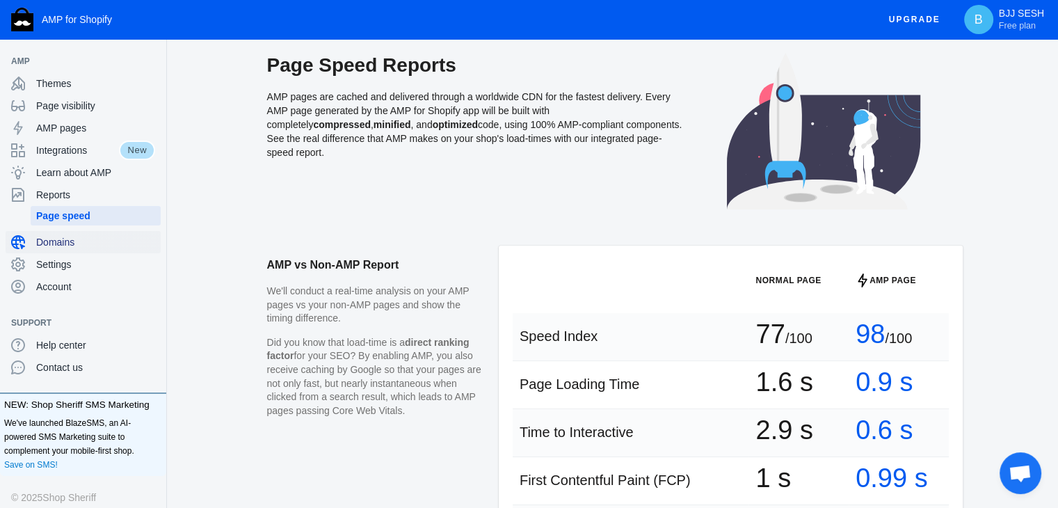
click at [86, 232] on div "Domains" at bounding box center [83, 242] width 144 height 22
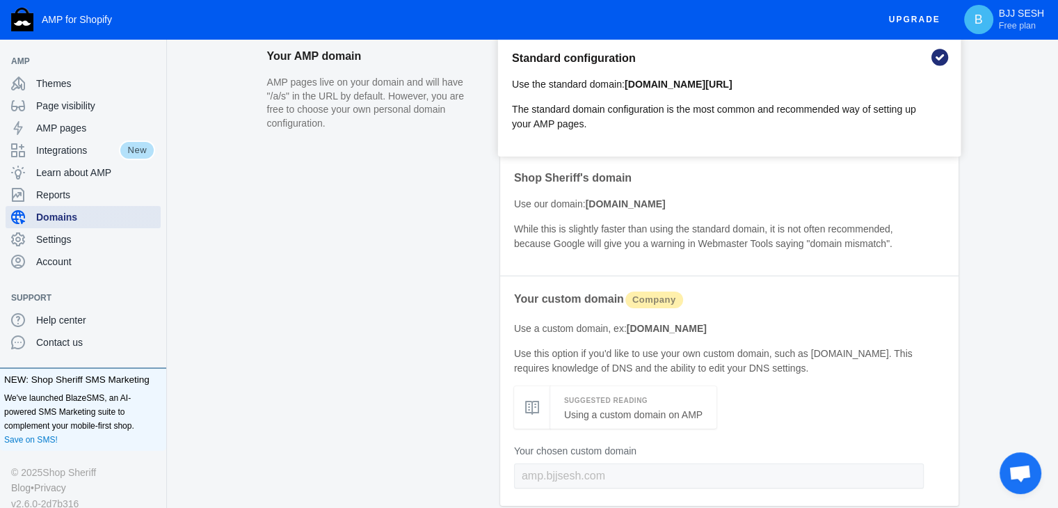
scroll to position [161, 0]
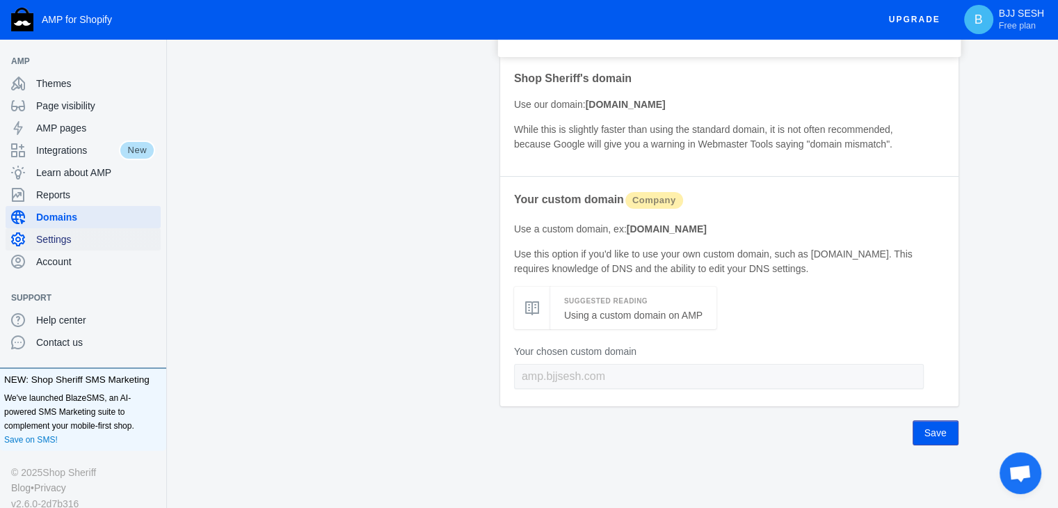
click at [81, 234] on span "Settings" at bounding box center [95, 239] width 119 height 14
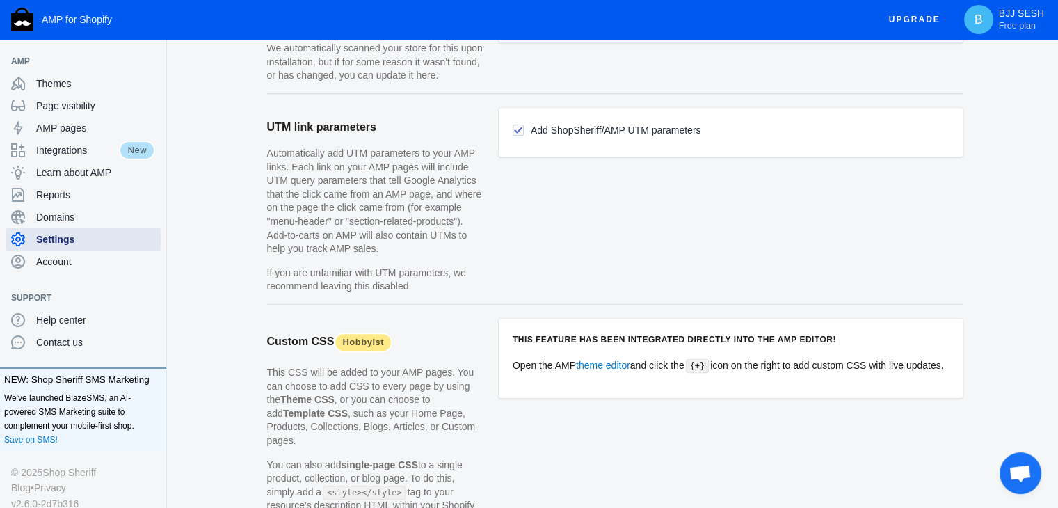
scroll to position [1126, 0]
click at [520, 128] on input "Add ShopSheriff/AMP UTM parameters" at bounding box center [518, 127] width 11 height 11
checkbox input "false"
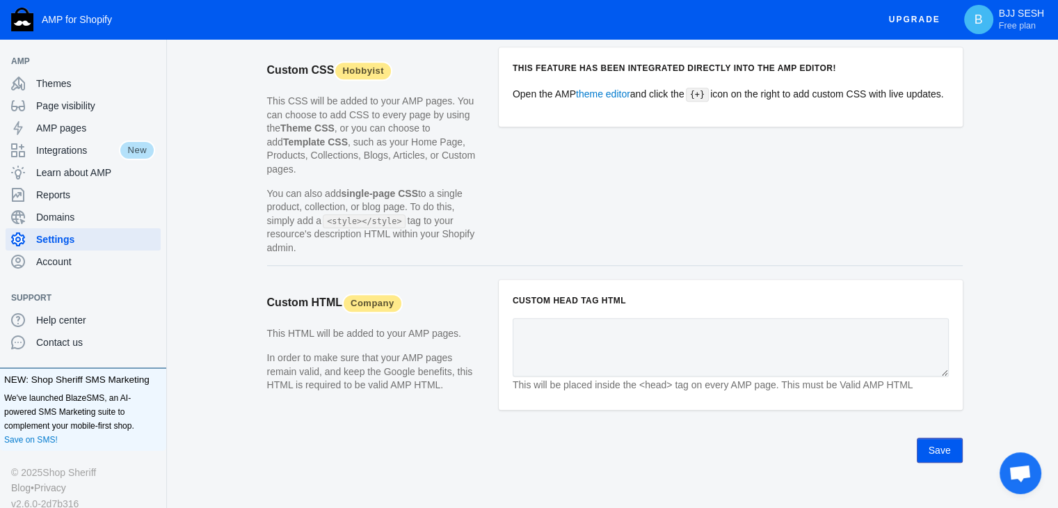
click at [940, 438] on button "Save" at bounding box center [940, 450] width 46 height 25
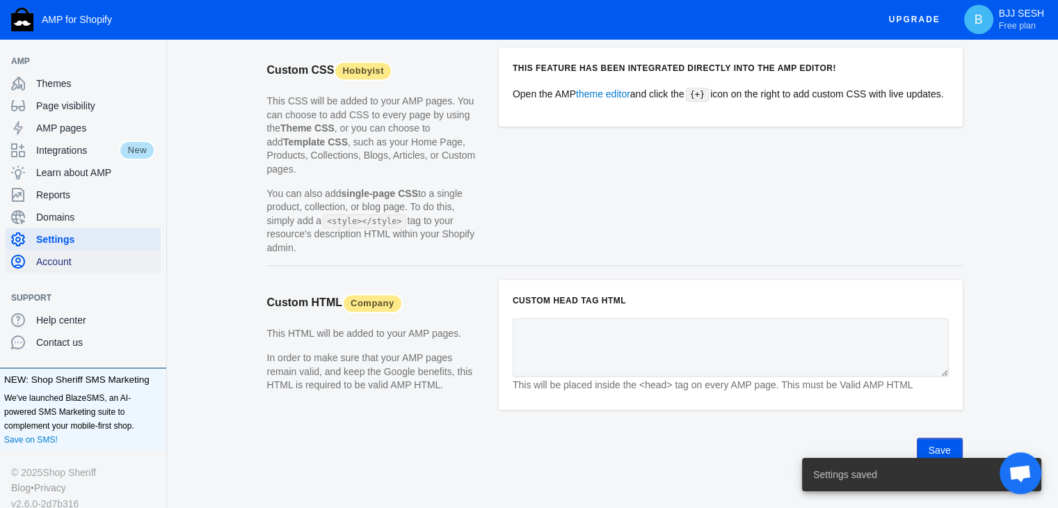
click at [117, 259] on span "Account" at bounding box center [95, 262] width 119 height 14
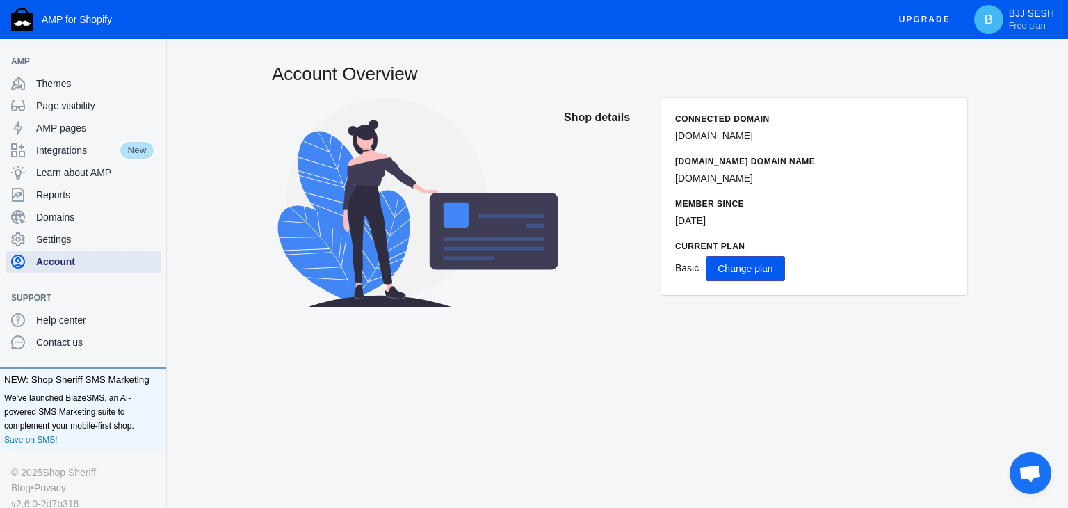
scroll to position [1, 0]
